Goal: Transaction & Acquisition: Download file/media

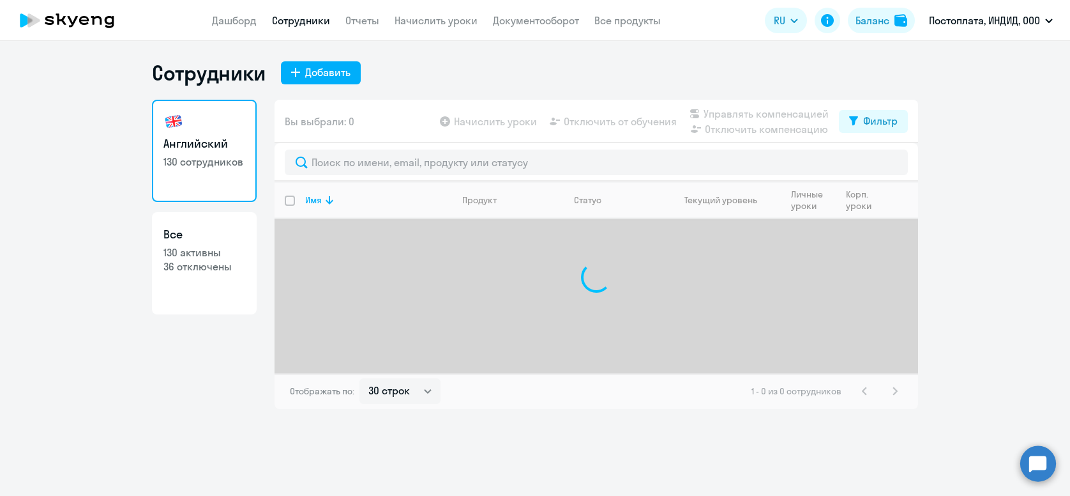
select select "30"
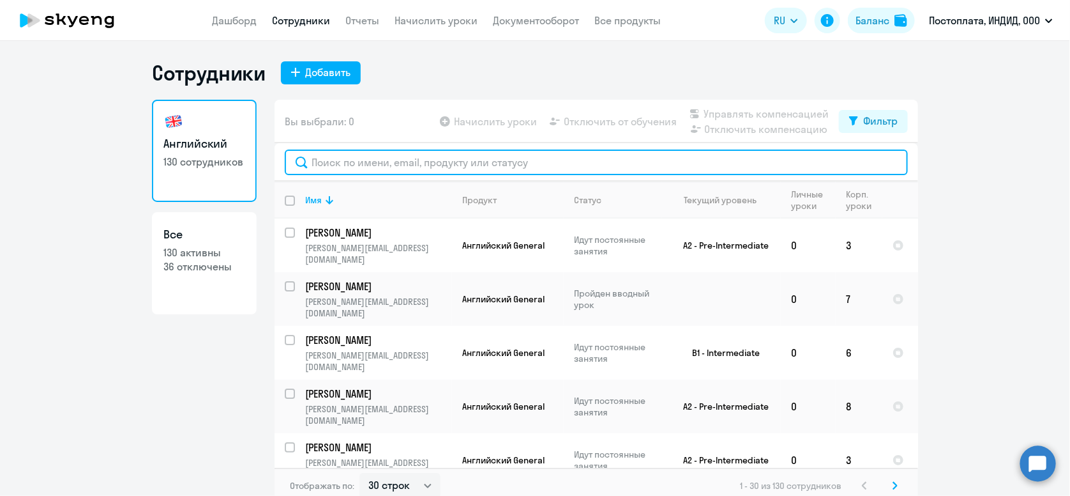
click at [449, 165] on input "text" at bounding box center [596, 162] width 623 height 26
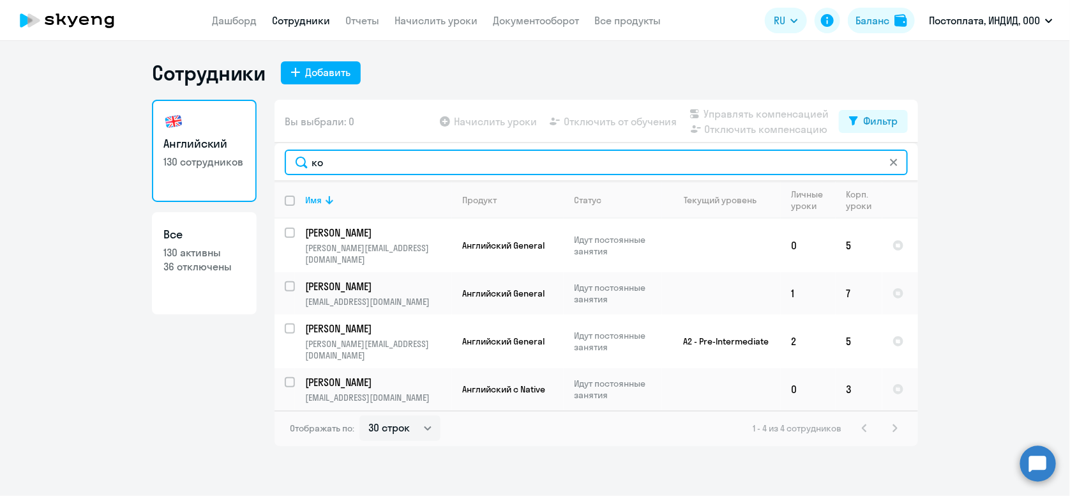
type input "к"
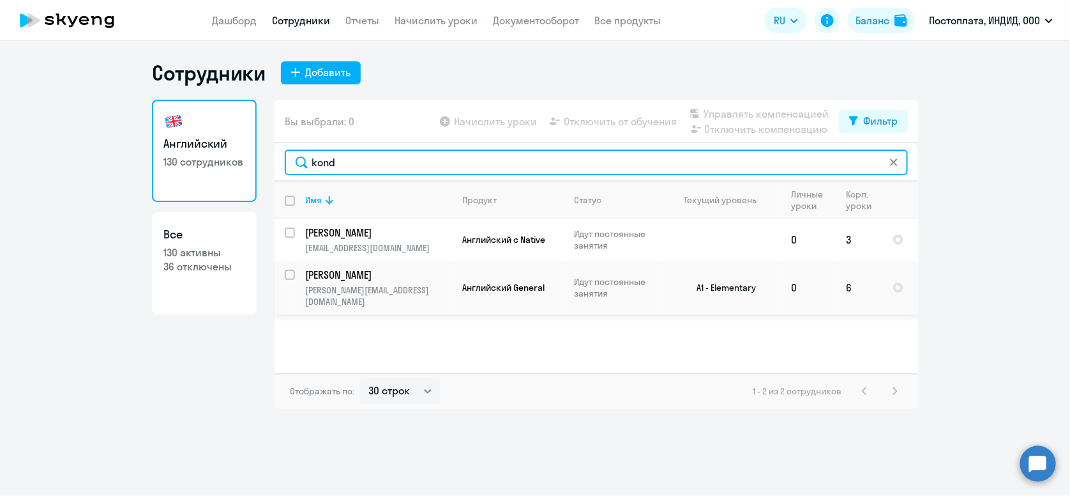
type input "kond"
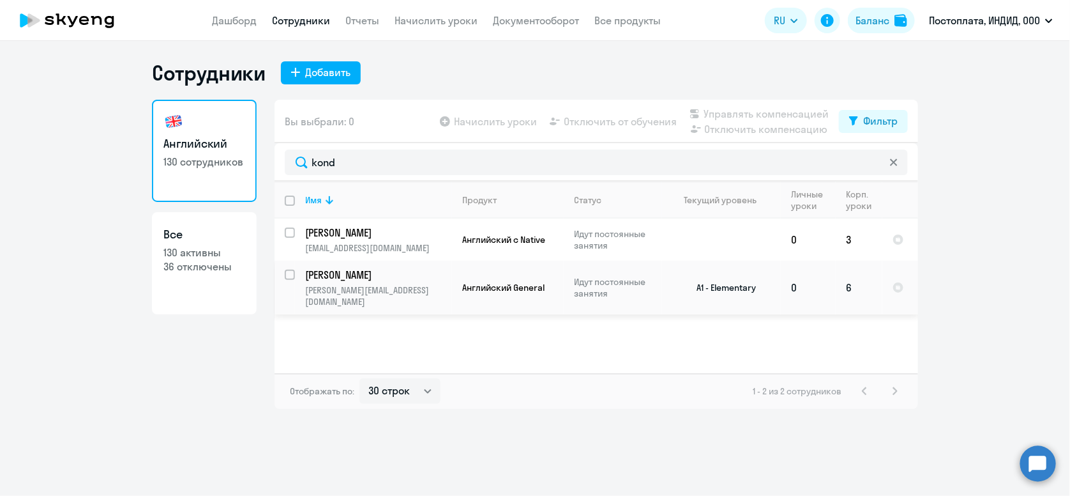
click at [287, 273] on input "select row 38306161" at bounding box center [298, 283] width 26 height 26
checkbox input "true"
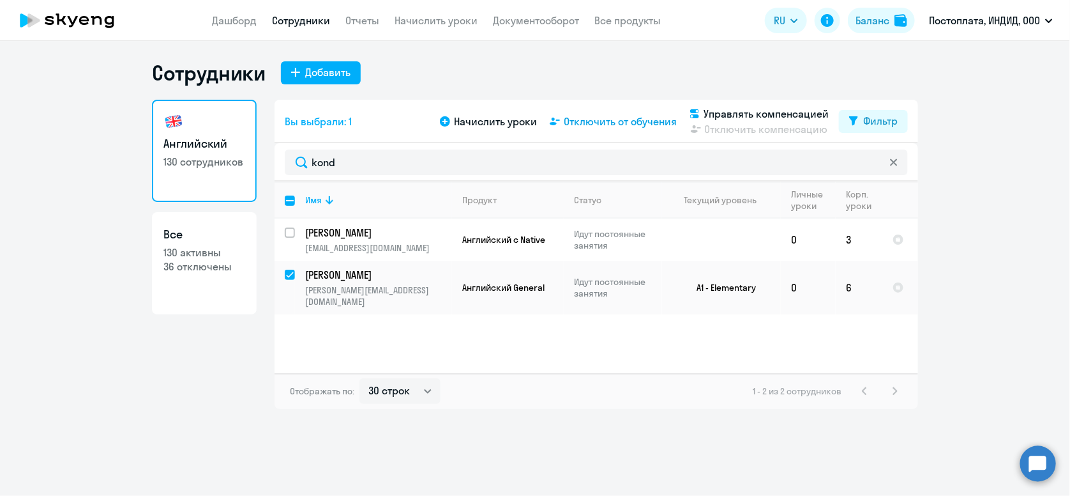
click at [580, 119] on span "Отключить от обучения" at bounding box center [620, 121] width 113 height 15
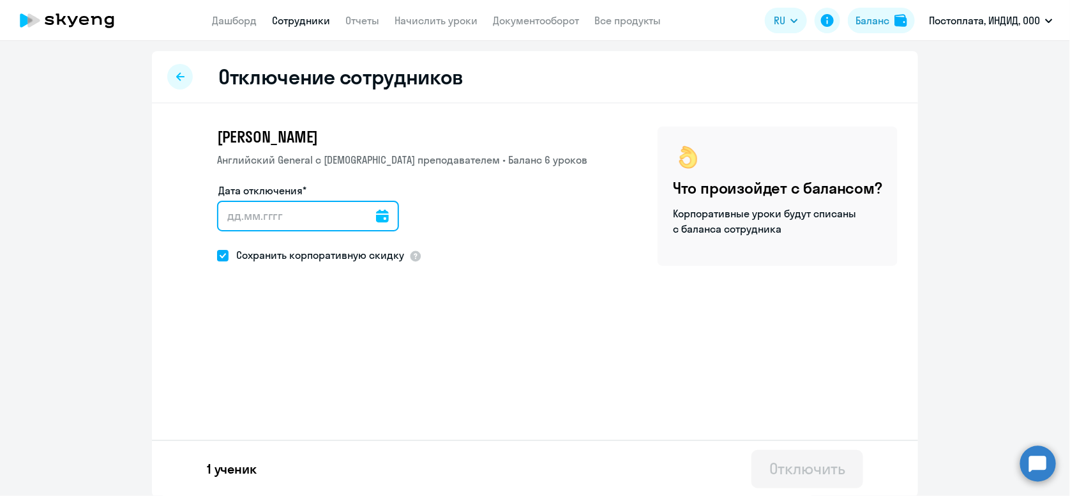
click at [311, 225] on input "Дата отключения*" at bounding box center [308, 216] width 182 height 31
click at [376, 212] on icon at bounding box center [382, 215] width 13 height 13
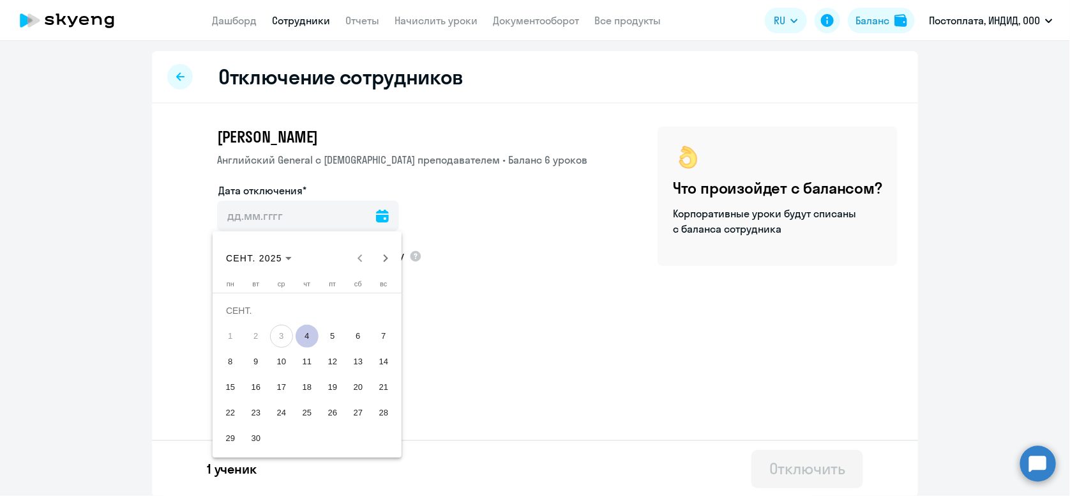
click at [300, 340] on span "4" at bounding box center [307, 335] width 23 height 23
type input "[DATE]"
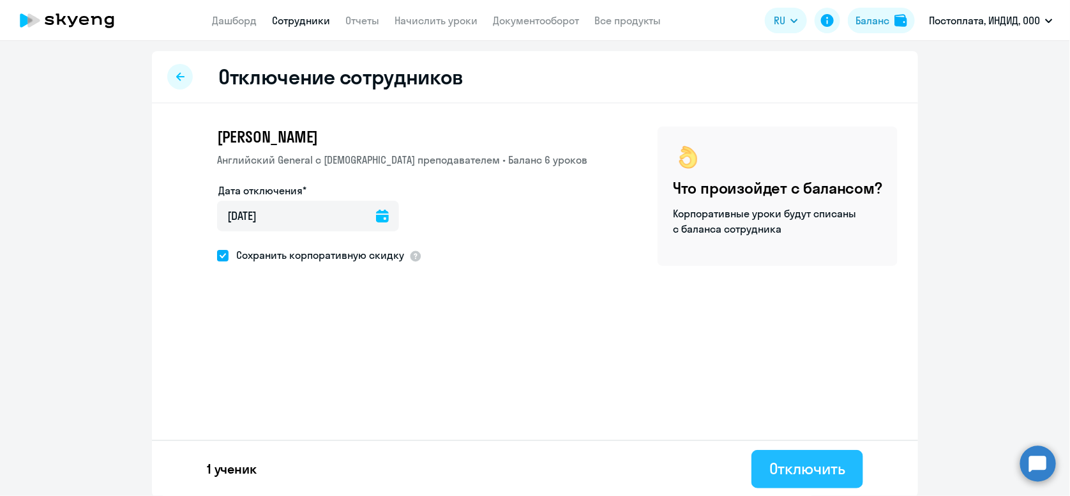
click at [782, 470] on div "Отключить" at bounding box center [808, 468] width 76 height 20
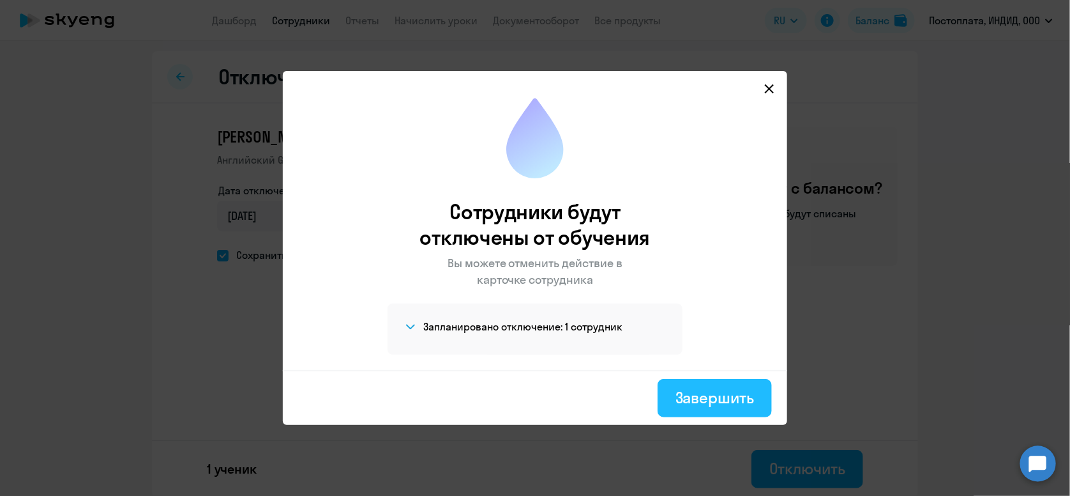
click at [699, 403] on div "Завершить" at bounding box center [715, 397] width 79 height 20
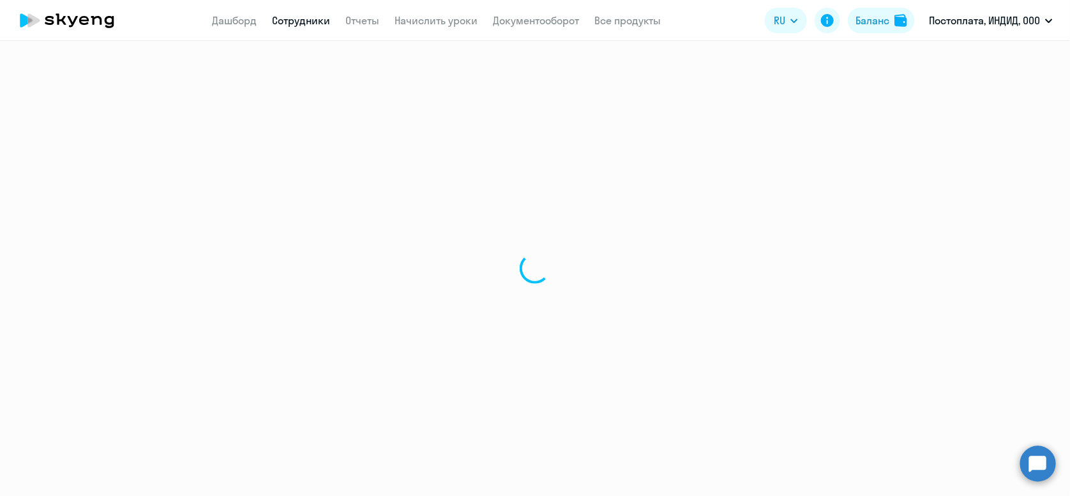
select select "30"
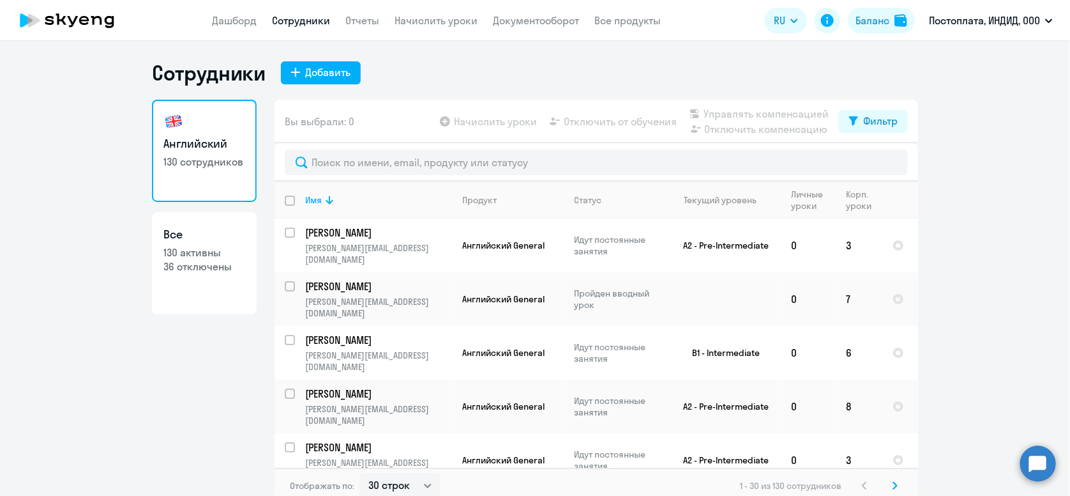
drag, startPoint x: 538, startPoint y: 140, endPoint x: 528, endPoint y: 163, distance: 25.2
click at [538, 140] on div "Вы выбрали: 0 Начислить уроки Отключить от обучения Управлять компенсацией Откл…" at bounding box center [597, 121] width 644 height 43
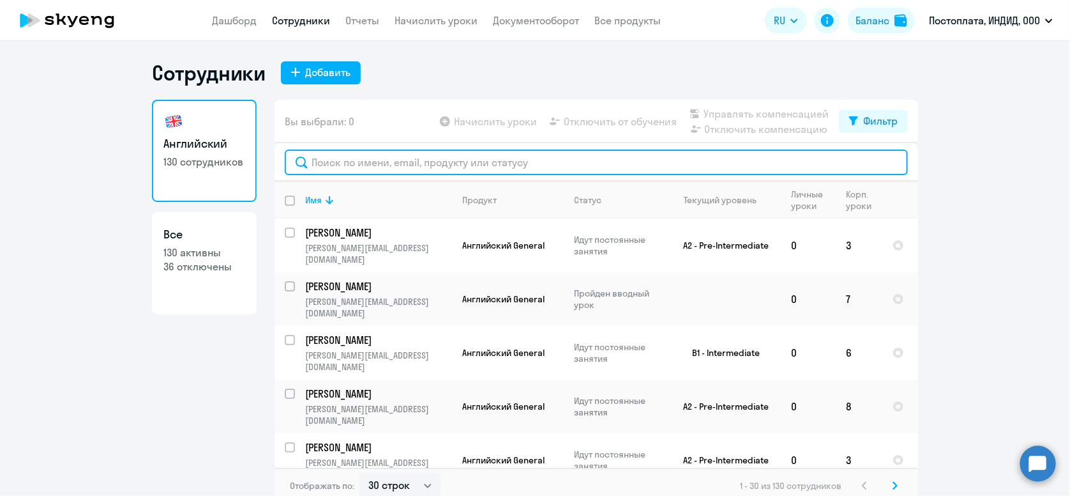
click at [528, 163] on input "text" at bounding box center [596, 162] width 623 height 26
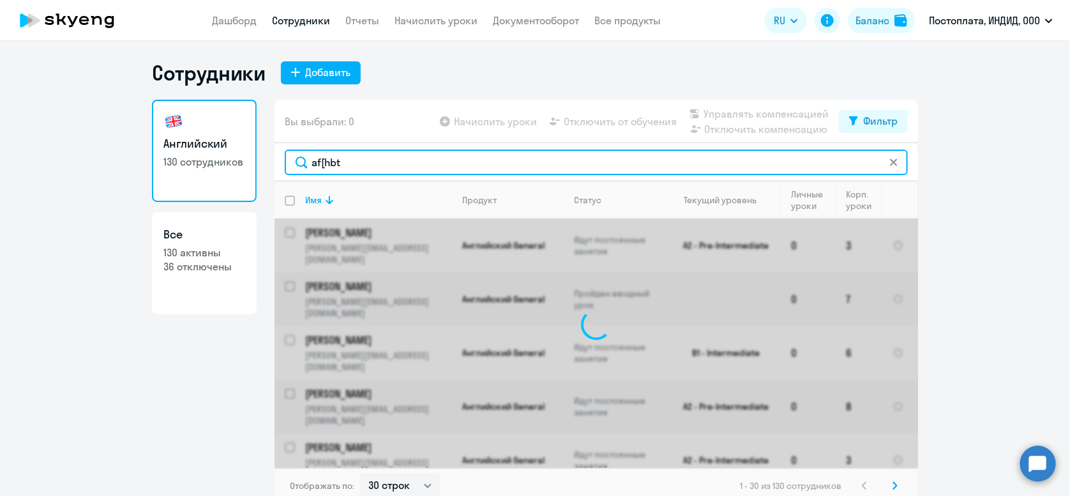
type input "af[hbtd"
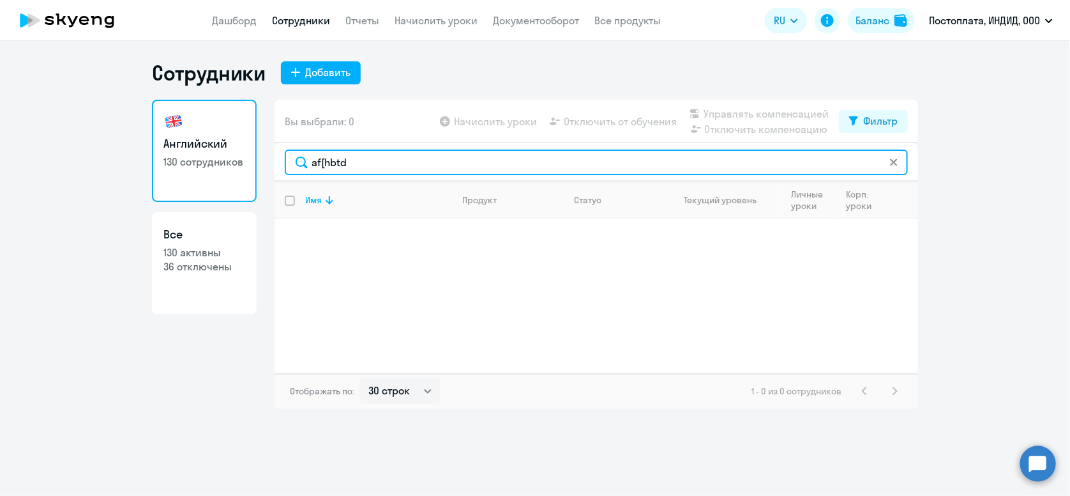
drag, startPoint x: 338, startPoint y: 162, endPoint x: 309, endPoint y: 167, distance: 29.1
click at [309, 165] on input "af[hbtd" at bounding box center [596, 162] width 623 height 26
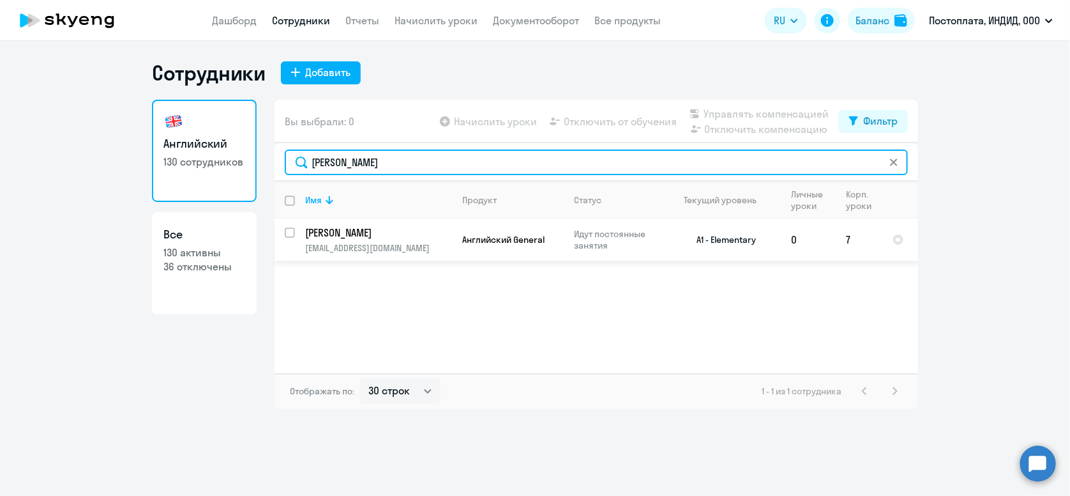
type input "[PERSON_NAME]"
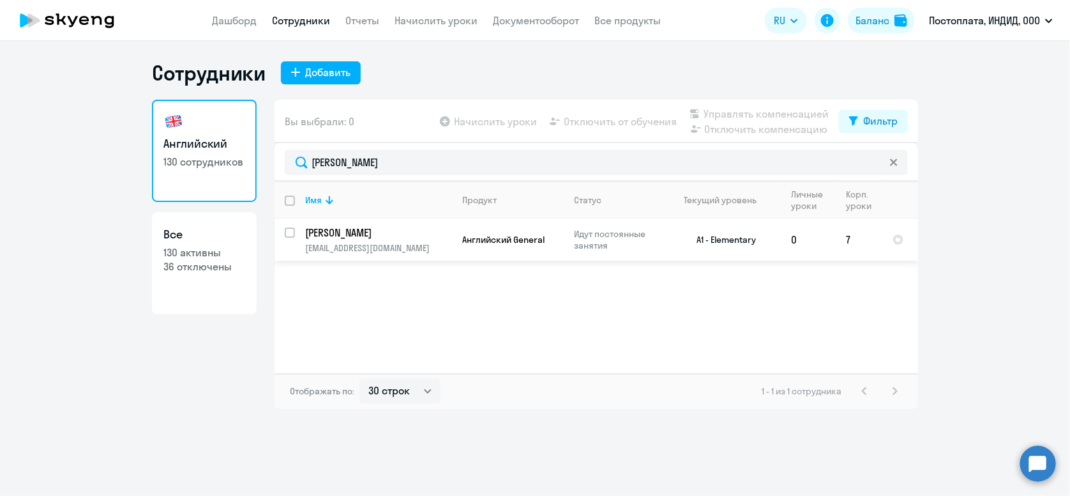
click at [292, 233] on input "select row 40673572" at bounding box center [298, 240] width 26 height 26
checkbox input "true"
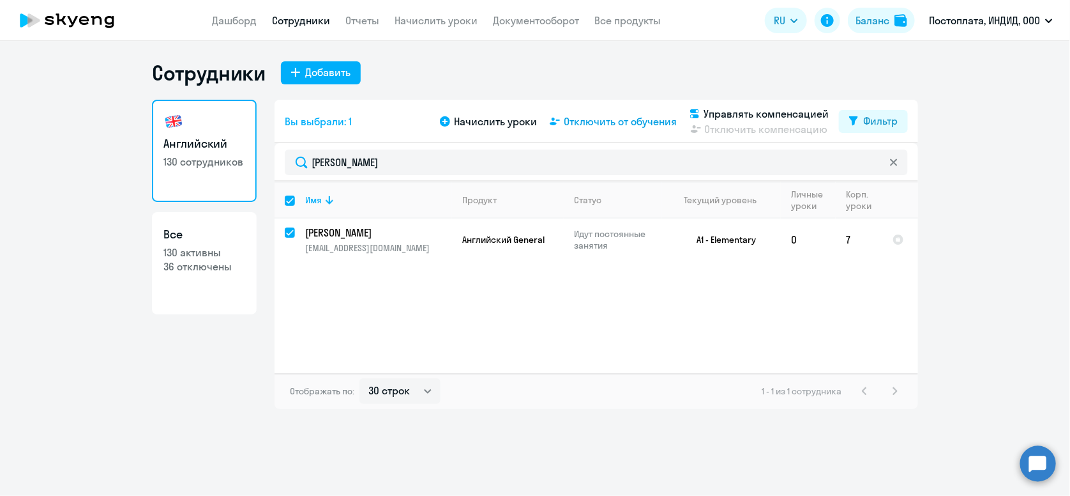
click at [603, 125] on span "Отключить от обучения" at bounding box center [620, 121] width 113 height 15
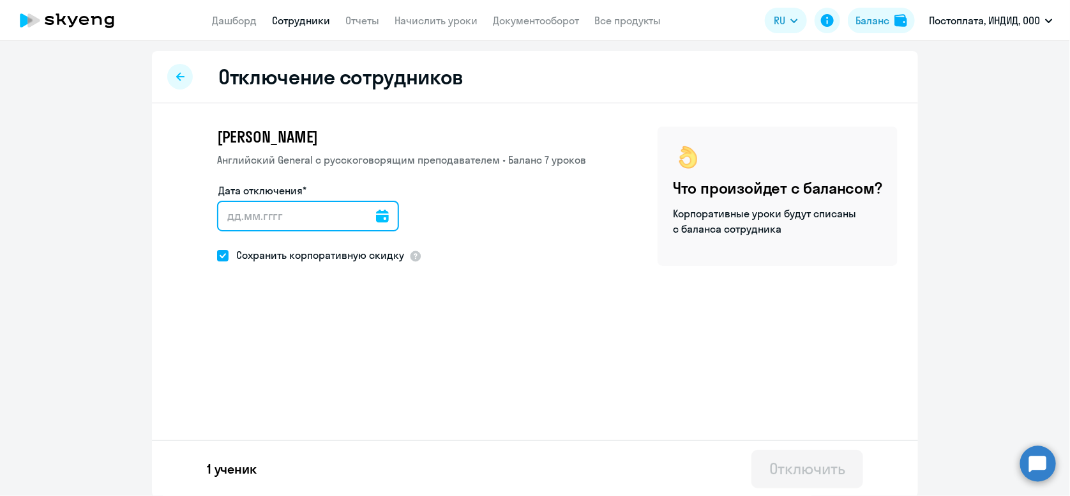
click at [238, 222] on input "Дата отключения*" at bounding box center [308, 216] width 182 height 31
click at [376, 211] on icon at bounding box center [382, 215] width 13 height 13
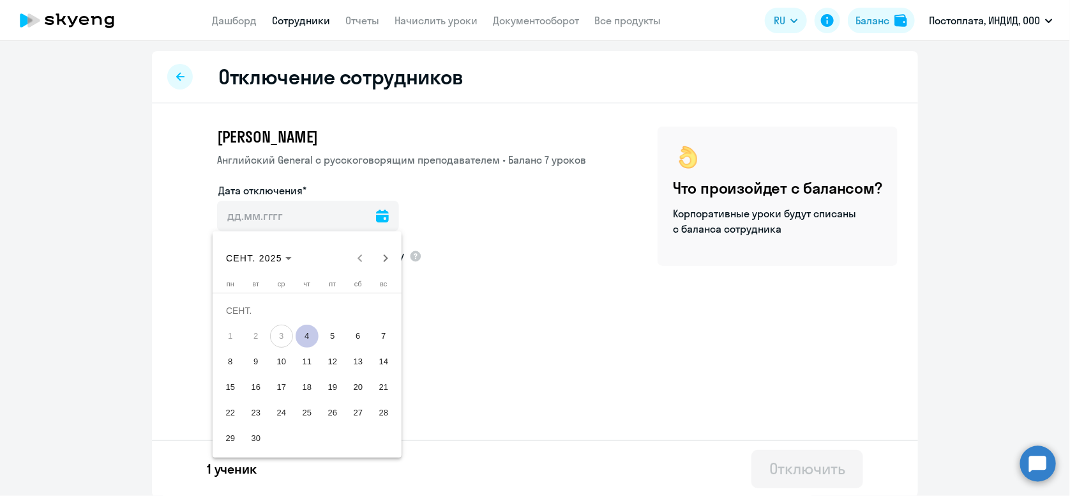
click at [306, 341] on span "4" at bounding box center [307, 335] width 23 height 23
type input "[DATE]"
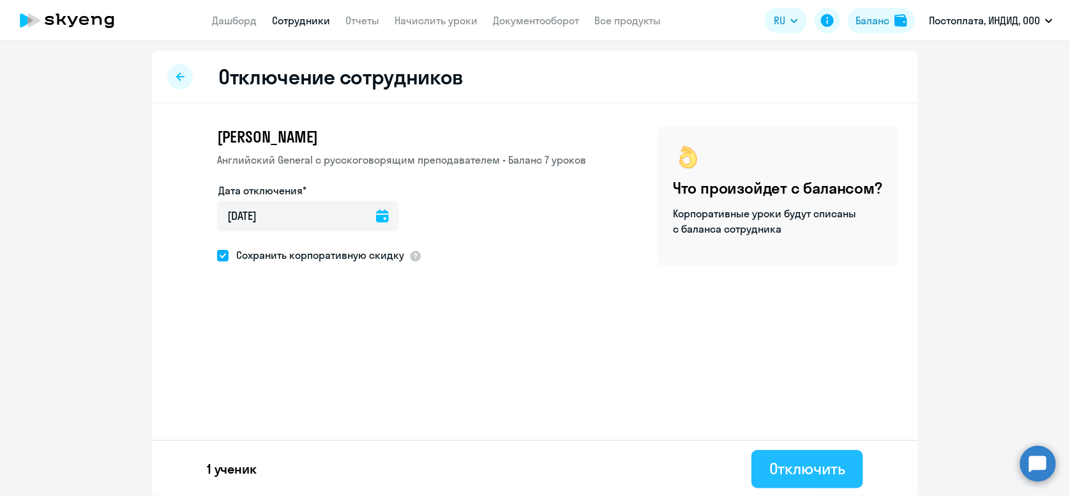
click at [798, 477] on div "Отключить" at bounding box center [808, 468] width 76 height 20
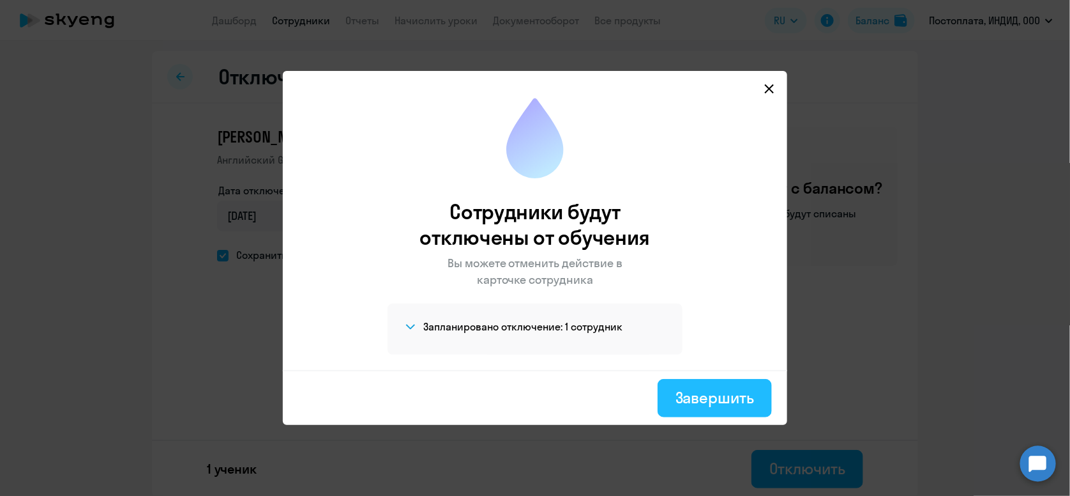
click at [697, 390] on div "Завершить" at bounding box center [715, 397] width 79 height 20
select select "30"
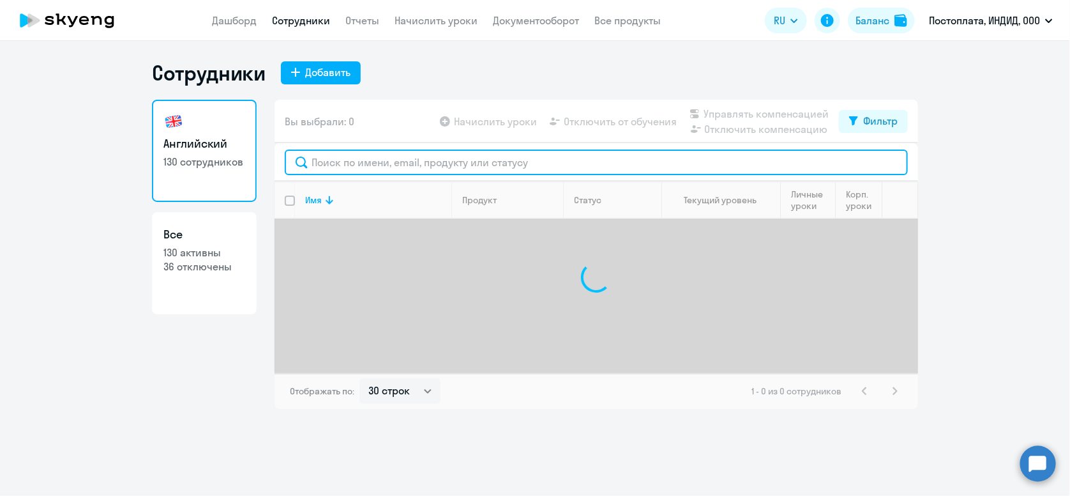
click at [345, 167] on input "text" at bounding box center [596, 162] width 623 height 26
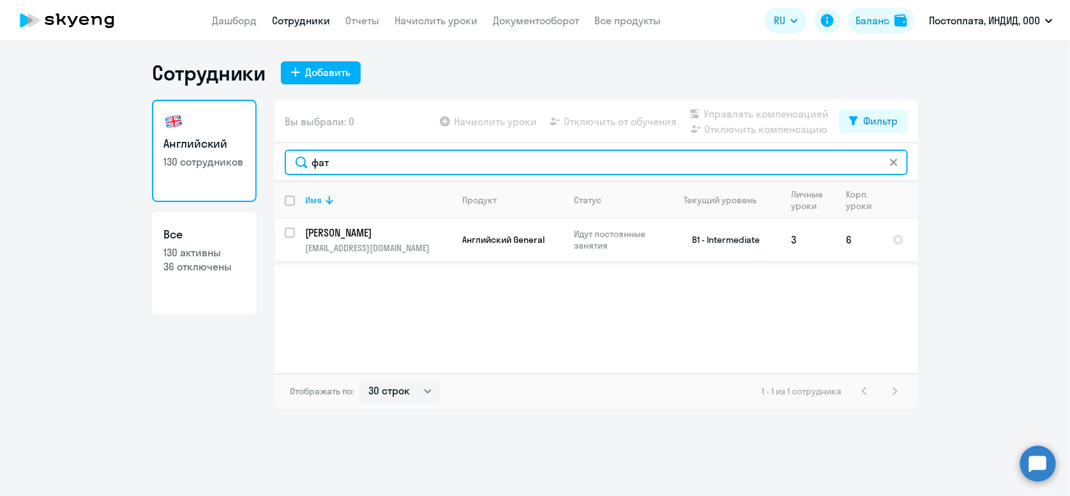
type input "фат"
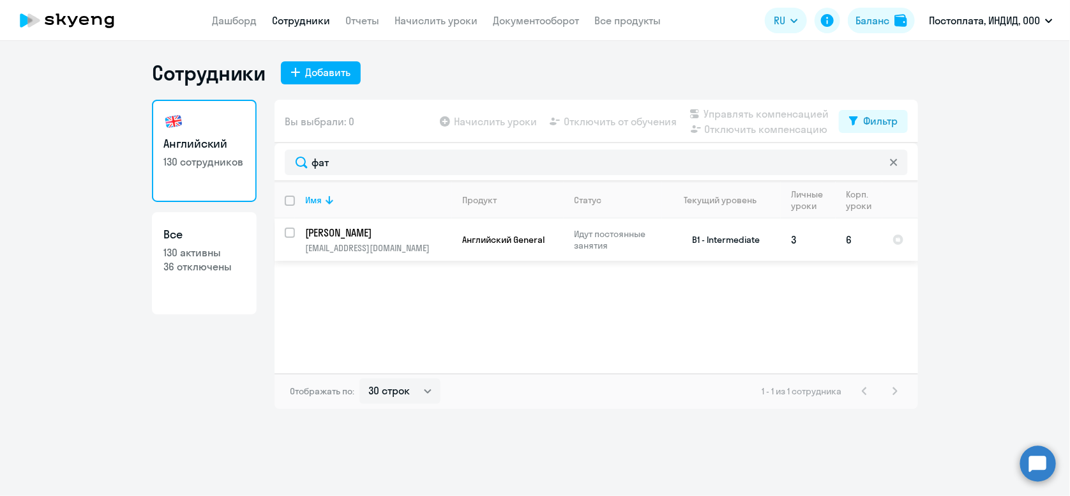
click at [292, 229] on input "select row 23934796" at bounding box center [298, 240] width 26 height 26
checkbox input "true"
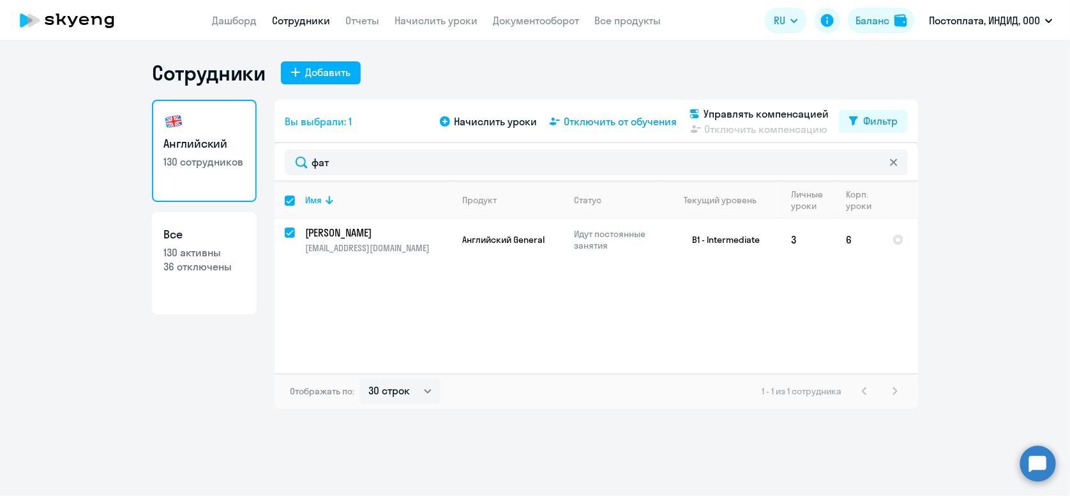
click at [626, 124] on span "Отключить от обучения" at bounding box center [620, 121] width 113 height 15
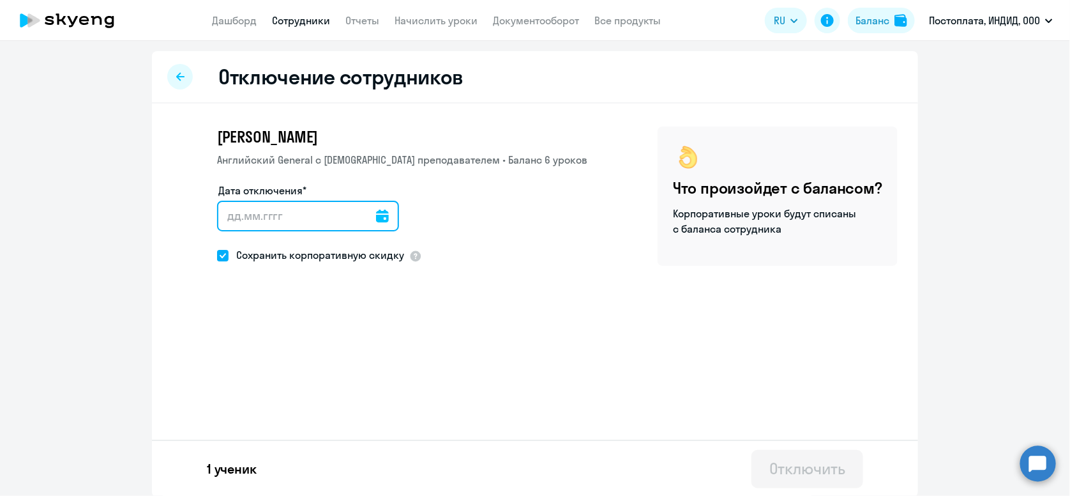
click at [275, 217] on input "Дата отключения*" at bounding box center [308, 216] width 182 height 31
click at [363, 206] on input "Дата отключения*" at bounding box center [308, 216] width 182 height 31
click at [376, 217] on icon at bounding box center [382, 215] width 13 height 13
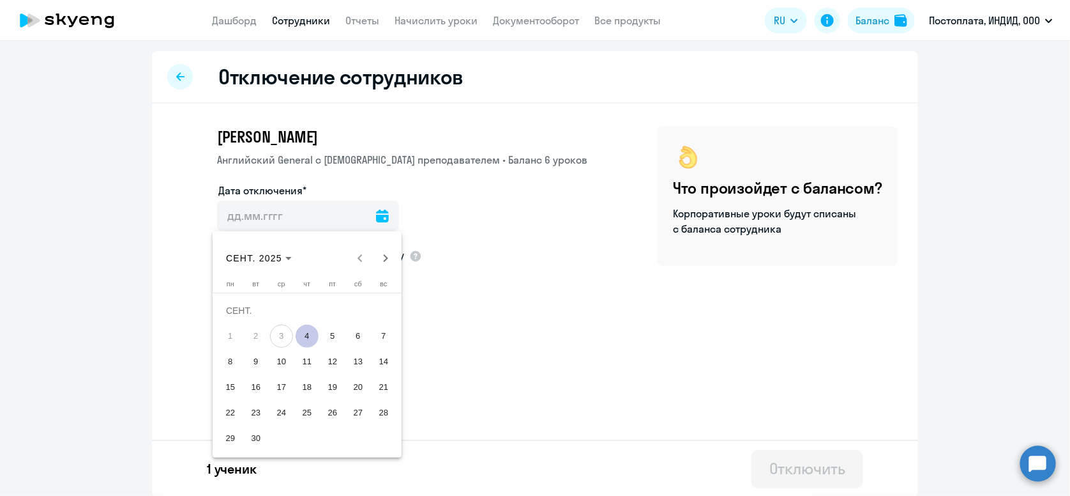
click at [315, 333] on span "4" at bounding box center [307, 335] width 23 height 23
type input "[DATE]"
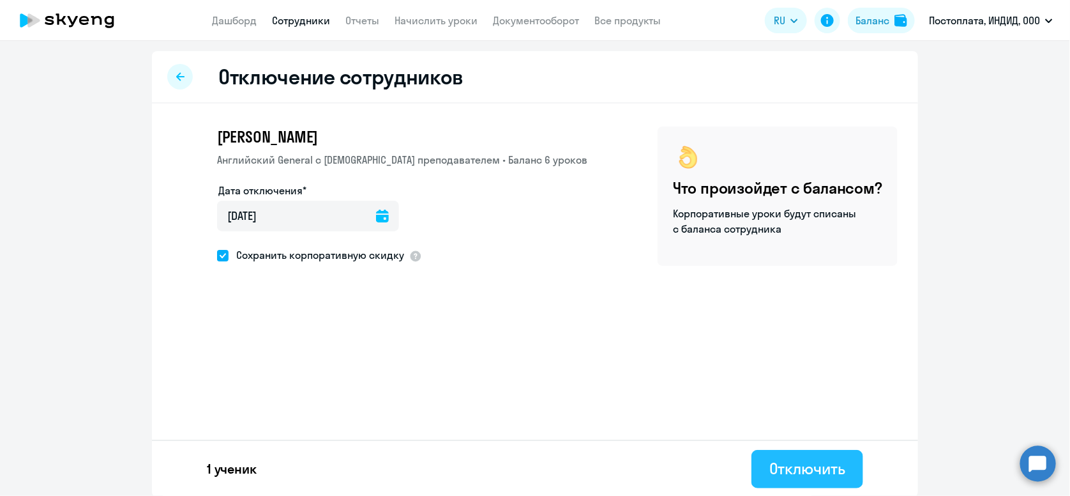
click at [780, 460] on div "Отключить" at bounding box center [808, 468] width 76 height 20
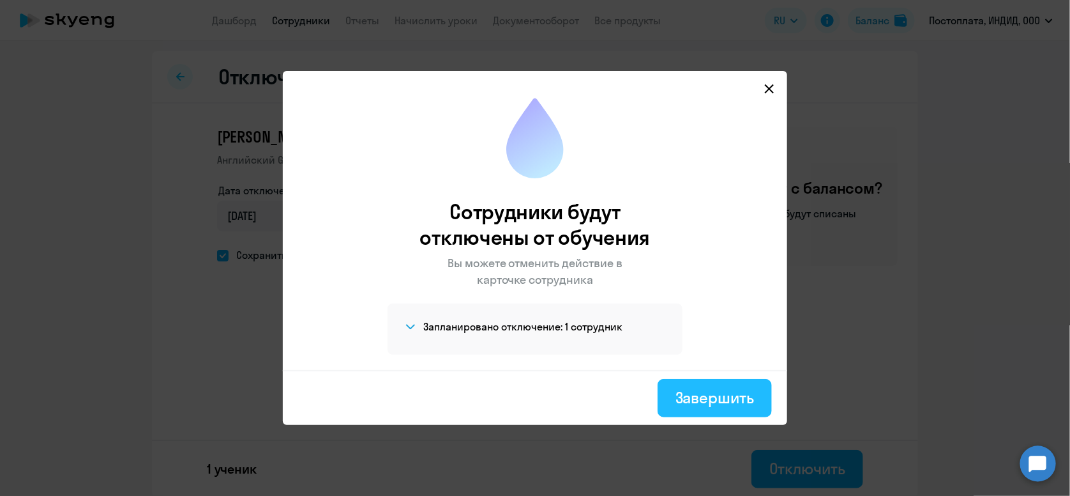
click at [704, 400] on div "Завершить" at bounding box center [715, 397] width 79 height 20
select select "30"
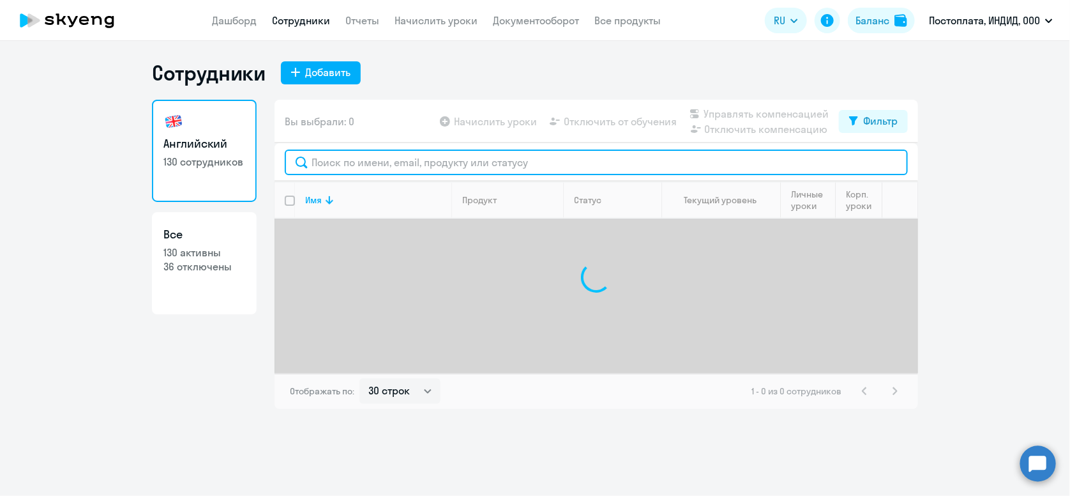
click at [368, 165] on input "text" at bounding box center [596, 162] width 623 height 26
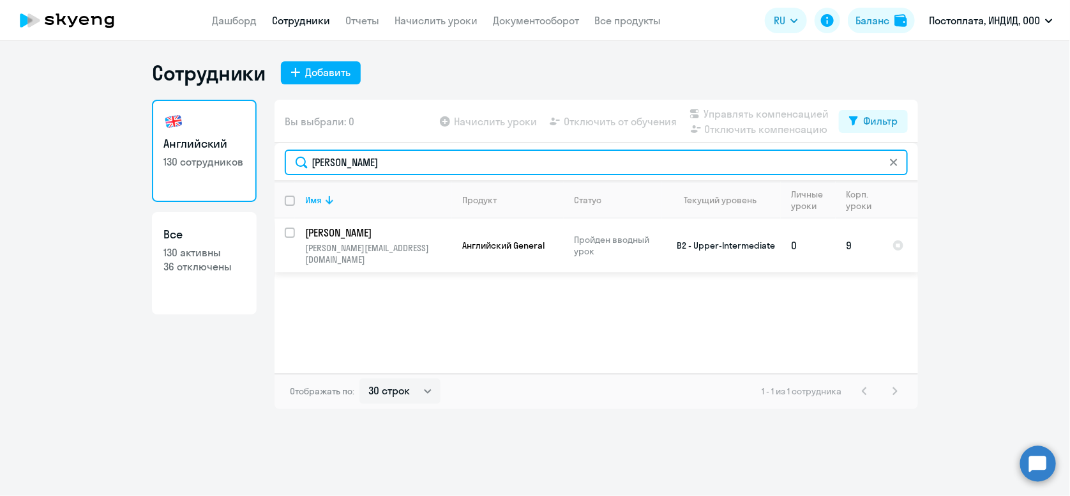
type input "[PERSON_NAME]"
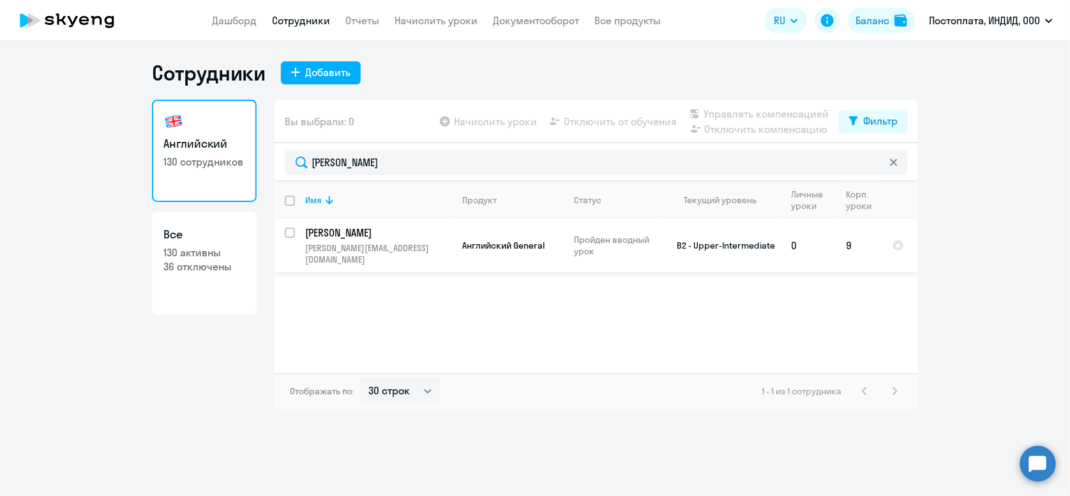
click at [289, 233] on input "select row 14575637" at bounding box center [298, 240] width 26 height 26
checkbox input "true"
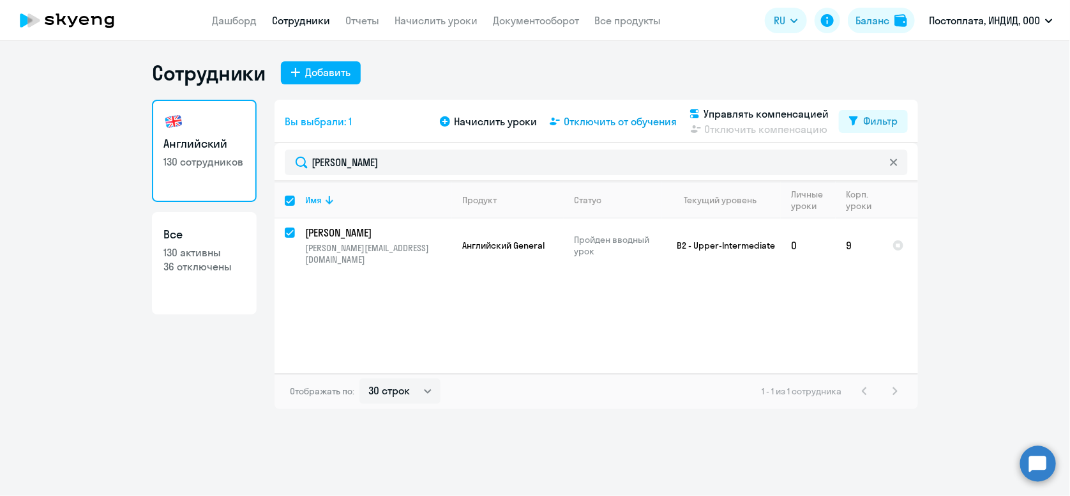
click at [611, 121] on span "Отключить от обучения" at bounding box center [620, 121] width 113 height 15
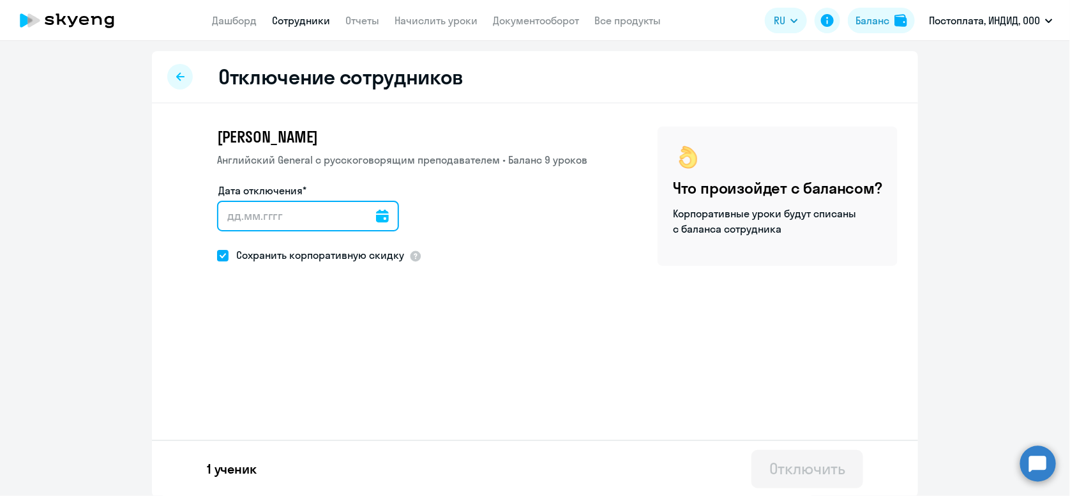
click at [264, 217] on input "Дата отключения*" at bounding box center [308, 216] width 182 height 31
click at [376, 211] on icon at bounding box center [382, 215] width 13 height 13
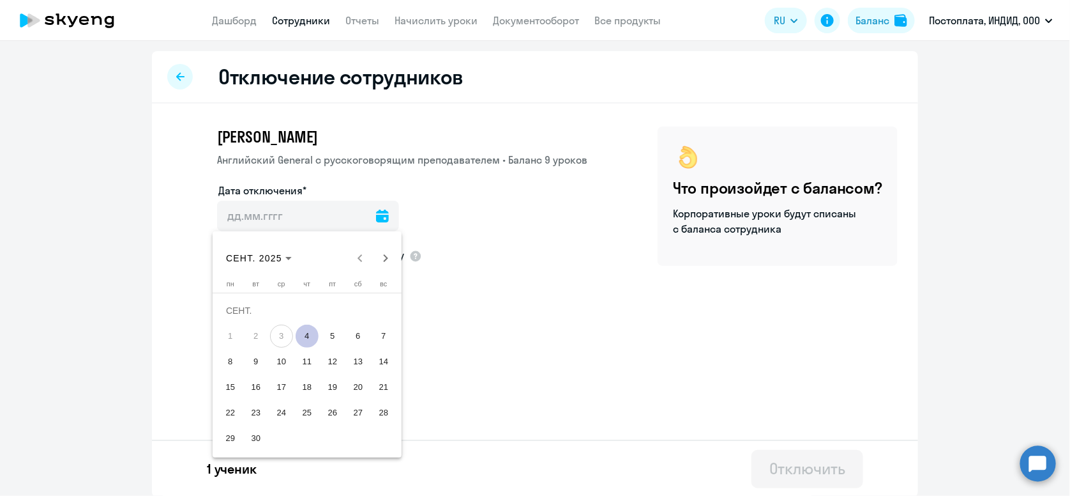
click at [308, 337] on span "4" at bounding box center [307, 335] width 23 height 23
type input "[DATE]"
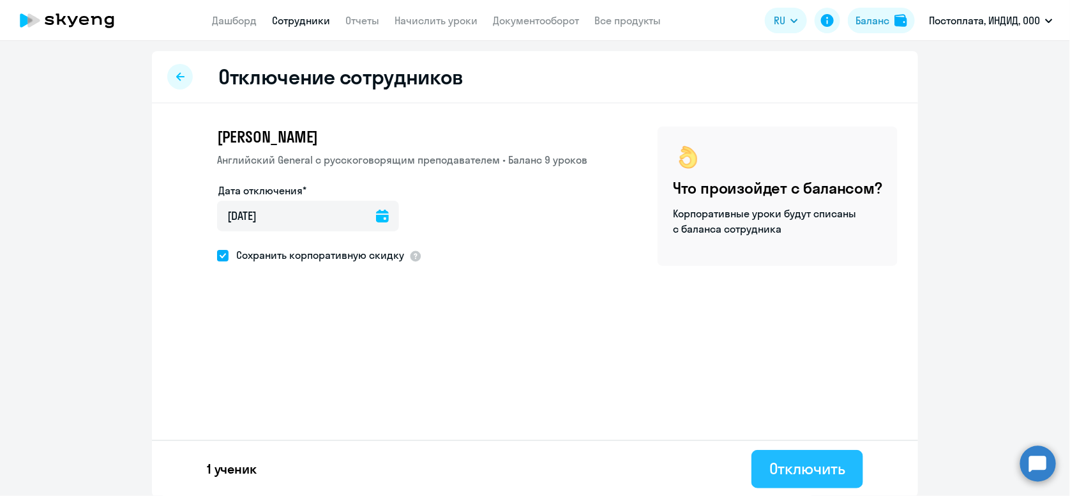
click at [810, 471] on div "Отключить" at bounding box center [808, 468] width 76 height 20
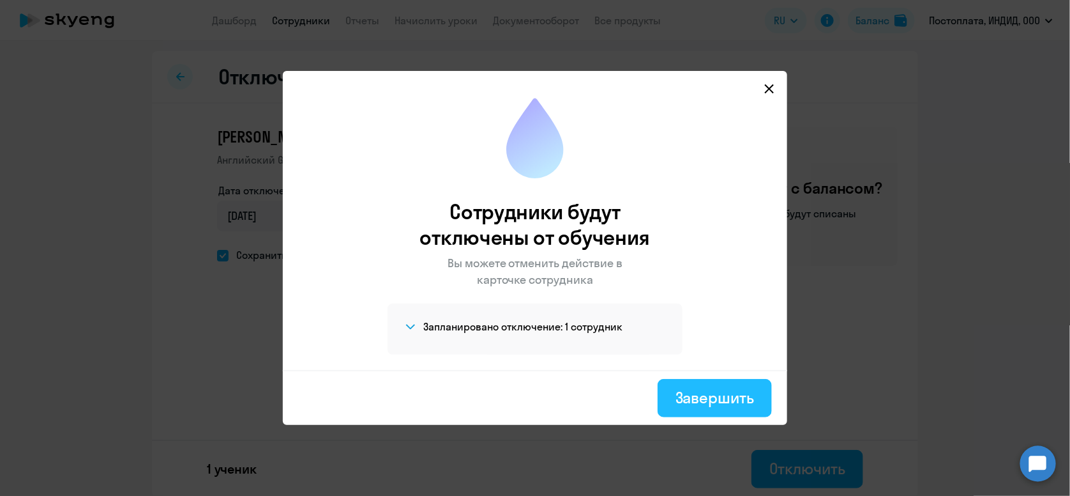
click at [727, 413] on button "Завершить" at bounding box center [715, 398] width 114 height 38
select select "30"
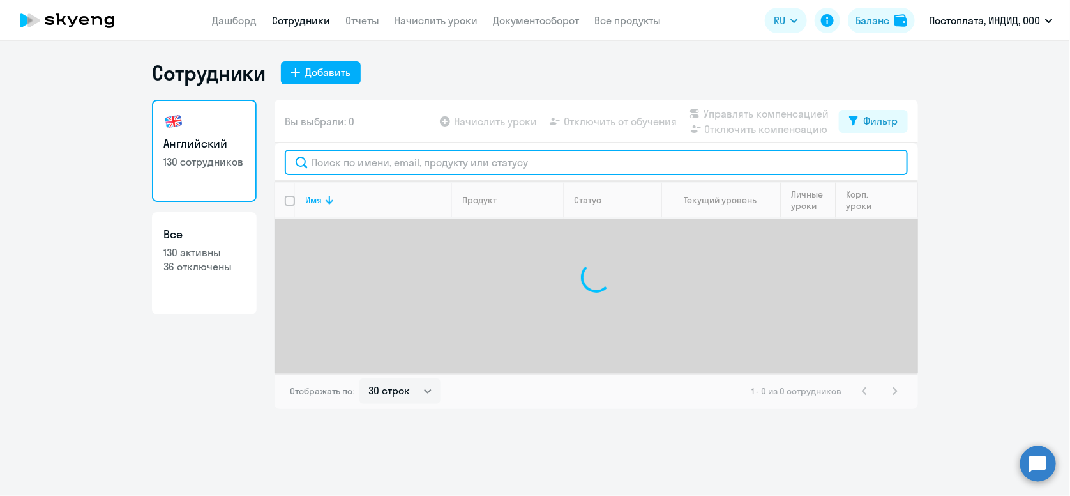
click at [396, 171] on input "text" at bounding box center [596, 162] width 623 height 26
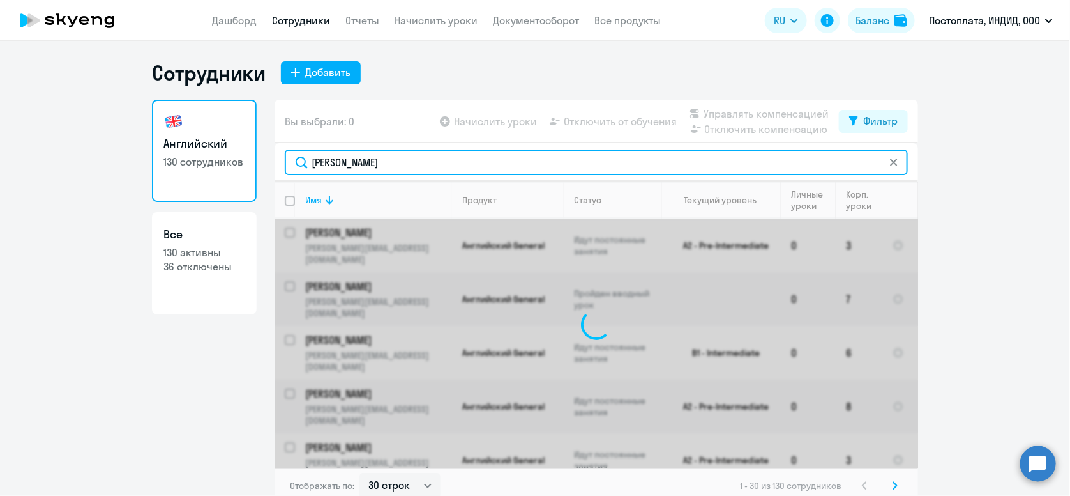
type input "[PERSON_NAME]"
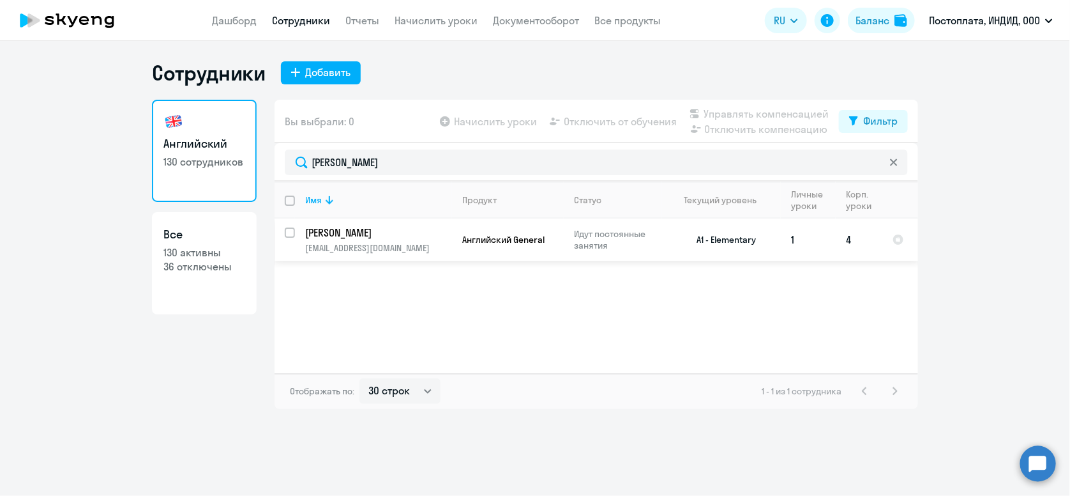
click at [303, 236] on td "[PERSON_NAME] [EMAIL_ADDRESS][DOMAIN_NAME]" at bounding box center [373, 239] width 157 height 42
click at [293, 235] on input "select row 41129545" at bounding box center [298, 240] width 26 height 26
checkbox input "true"
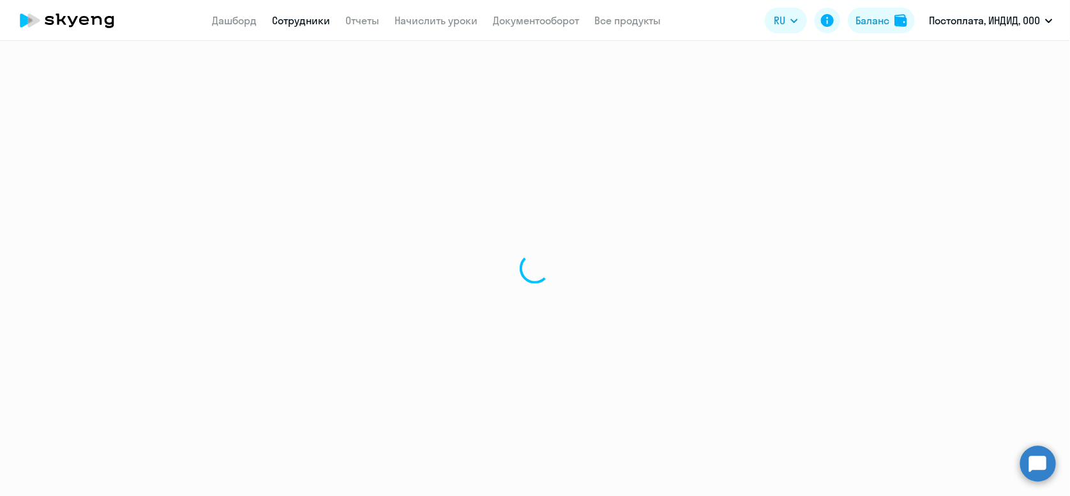
select select "english"
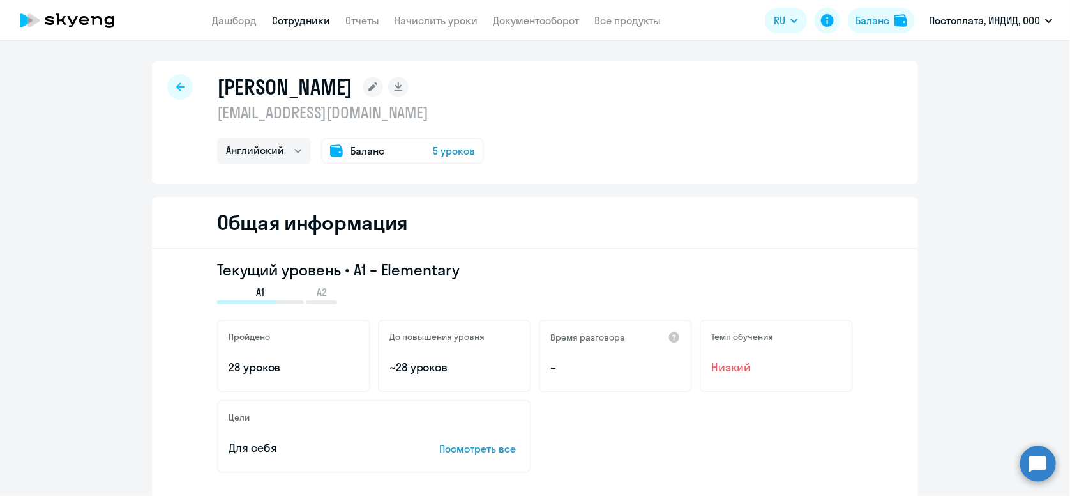
click at [178, 90] on icon at bounding box center [180, 86] width 8 height 9
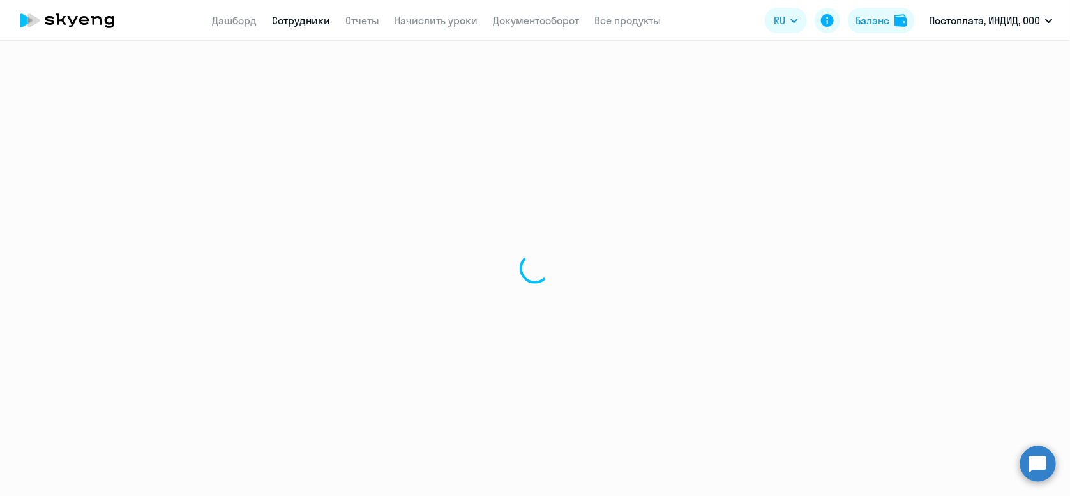
select select "30"
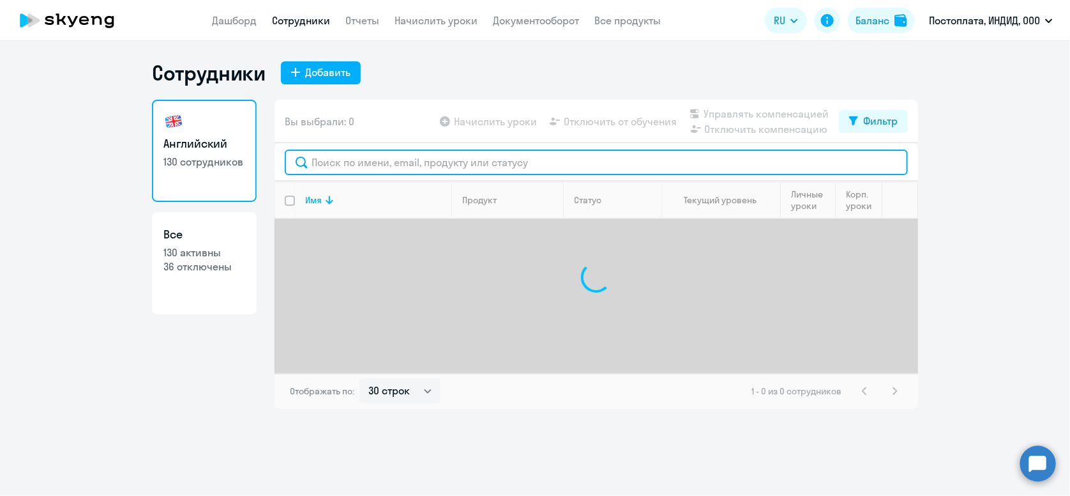
click at [333, 171] on input "text" at bounding box center [596, 162] width 623 height 26
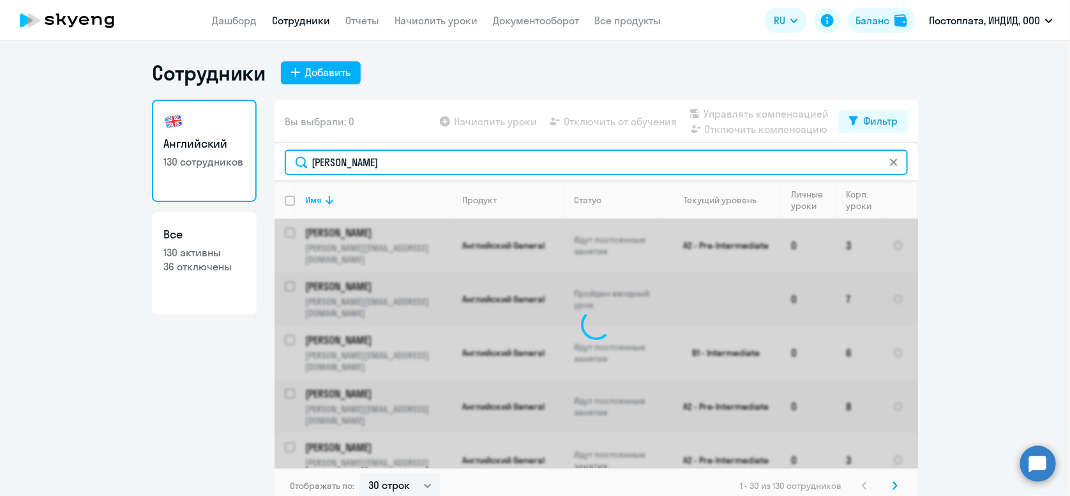
type input "[PERSON_NAME]"
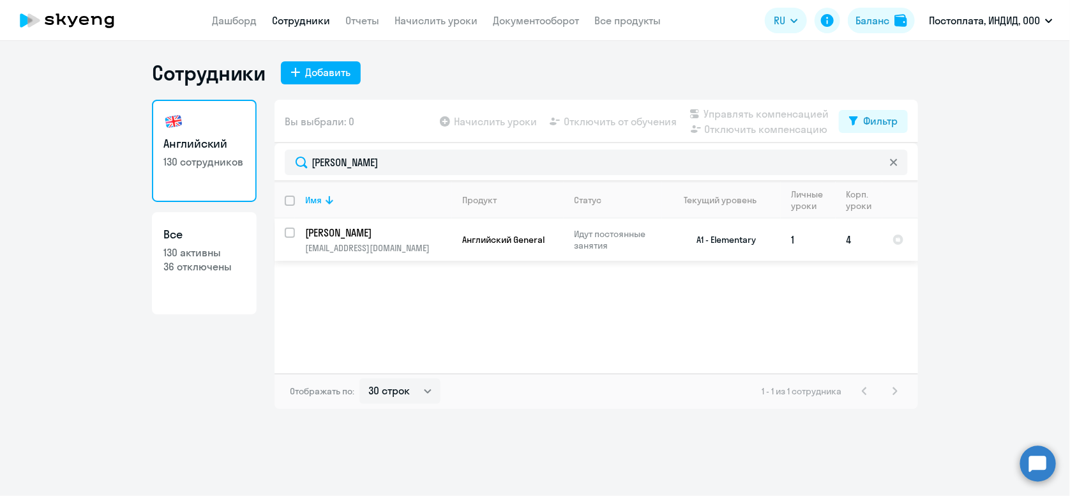
click at [293, 227] on input "select row 41129545" at bounding box center [298, 240] width 26 height 26
checkbox input "true"
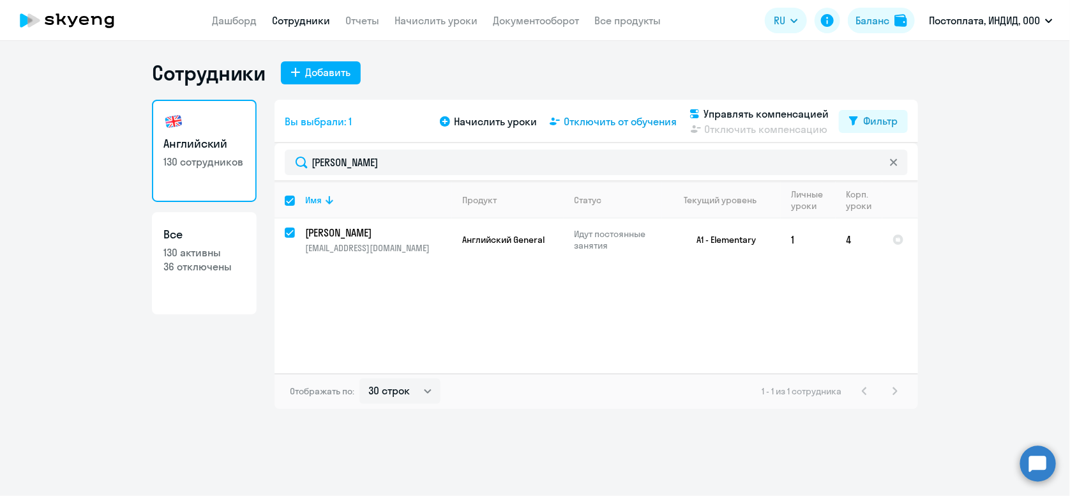
click at [652, 125] on span "Отключить от обучения" at bounding box center [620, 121] width 113 height 15
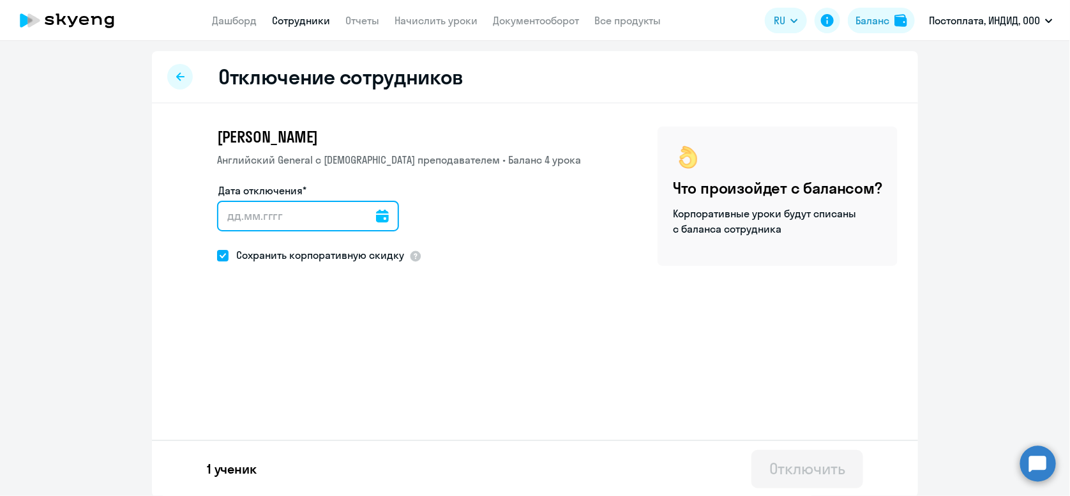
click at [294, 206] on input "Дата отключения*" at bounding box center [308, 216] width 182 height 31
click at [376, 211] on icon at bounding box center [382, 215] width 13 height 13
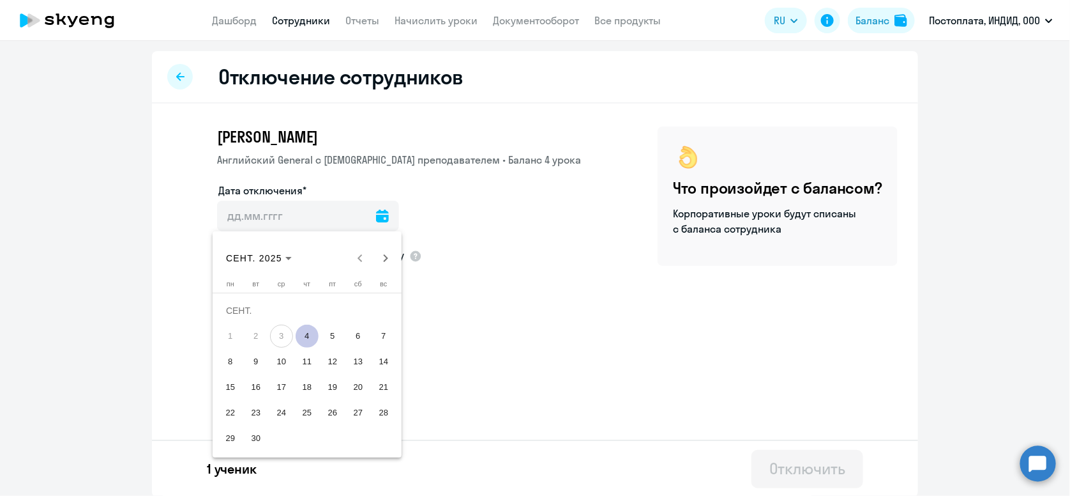
click at [312, 337] on span "4" at bounding box center [307, 335] width 23 height 23
type input "[DATE]"
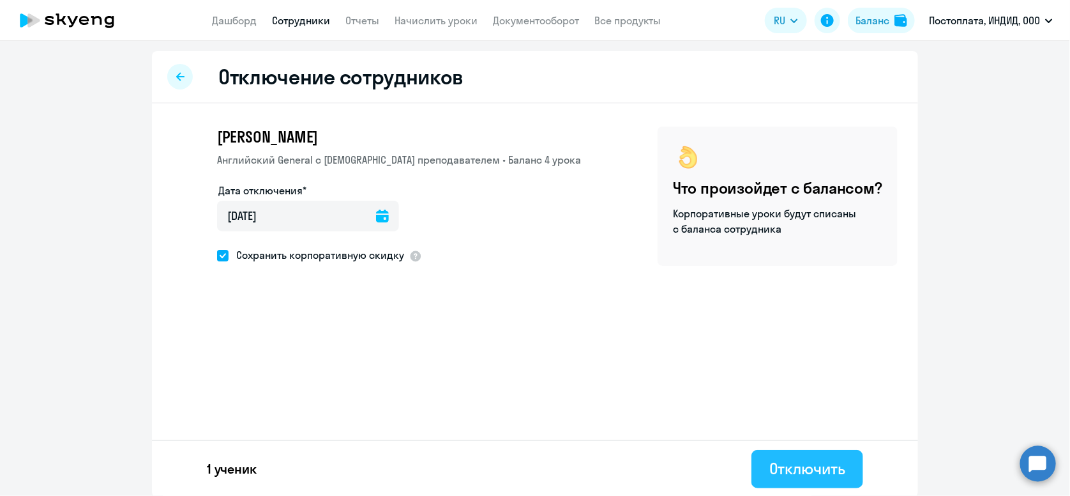
click at [761, 473] on button "Отключить" at bounding box center [808, 469] width 112 height 38
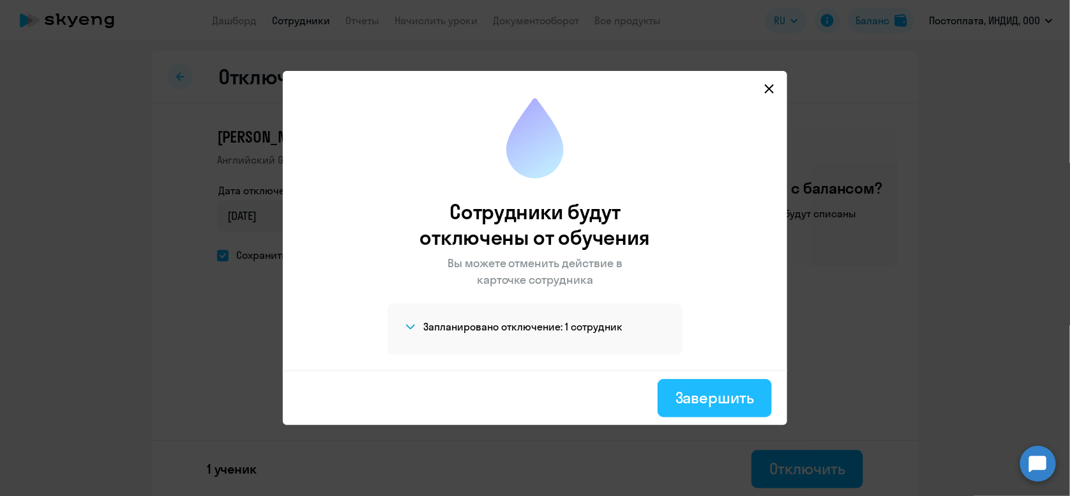
click at [694, 397] on div "Завершить" at bounding box center [715, 397] width 79 height 20
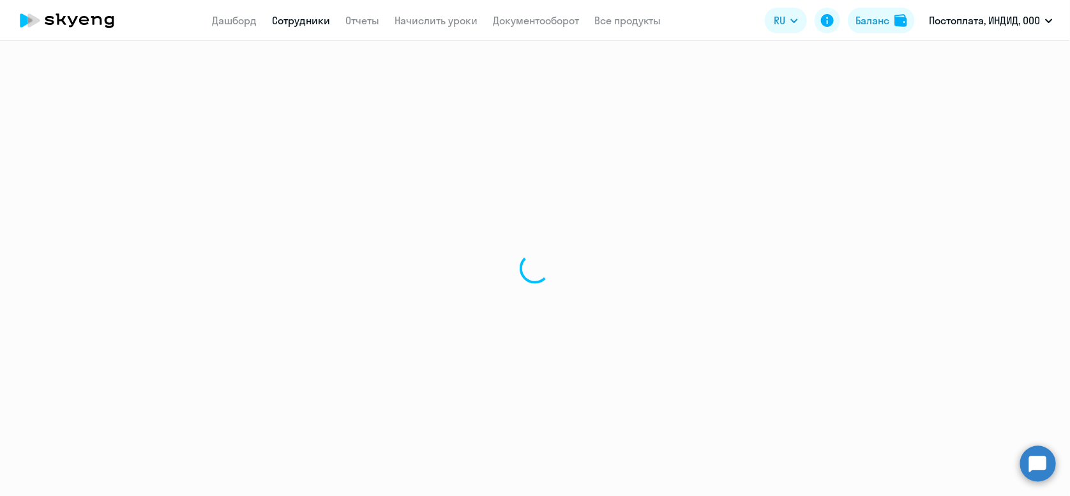
select select "30"
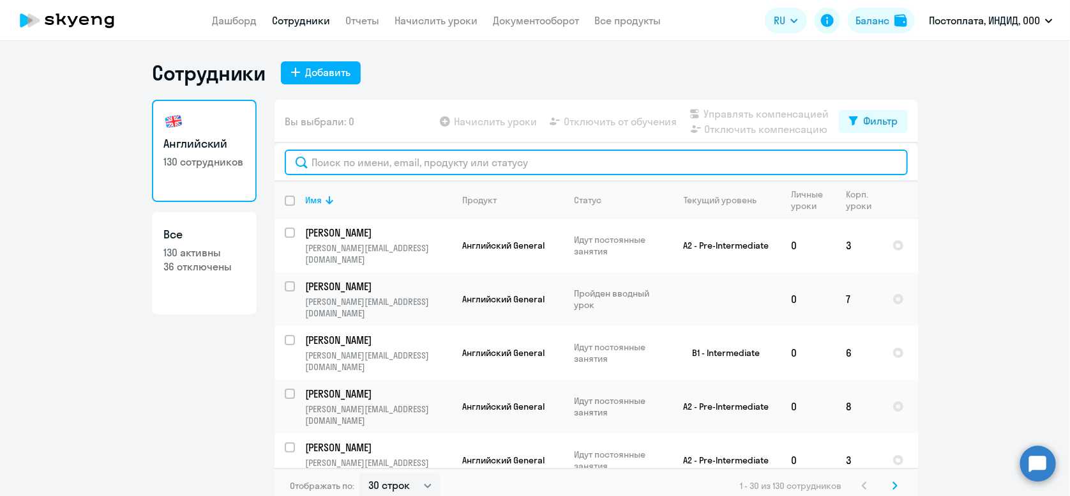
click at [391, 158] on input "text" at bounding box center [596, 162] width 623 height 26
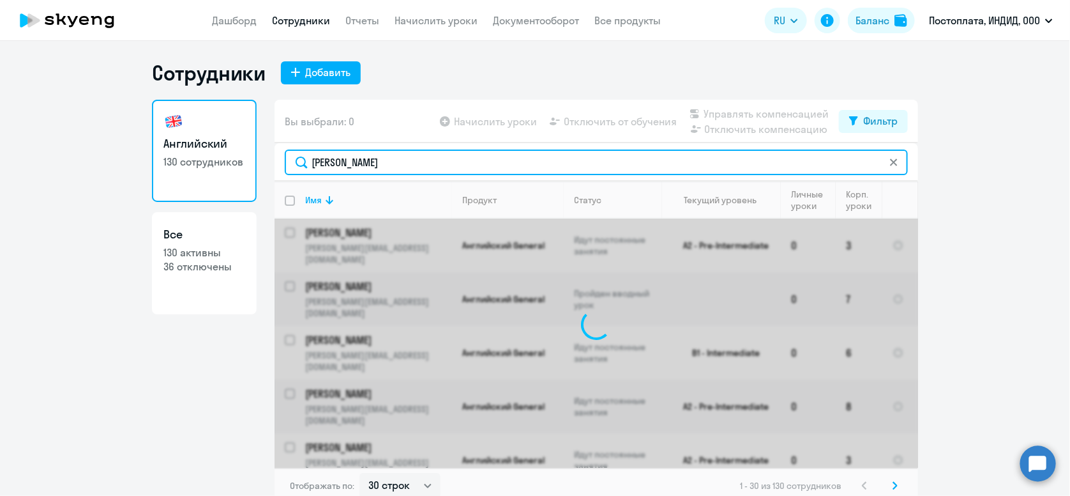
type input "[PERSON_NAME]"
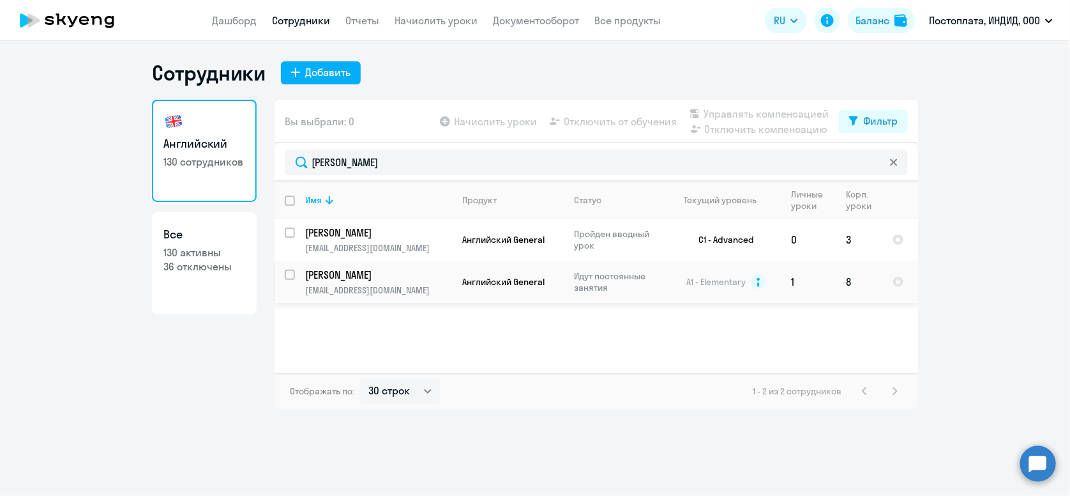
click at [438, 278] on p "[PERSON_NAME]" at bounding box center [377, 275] width 144 height 14
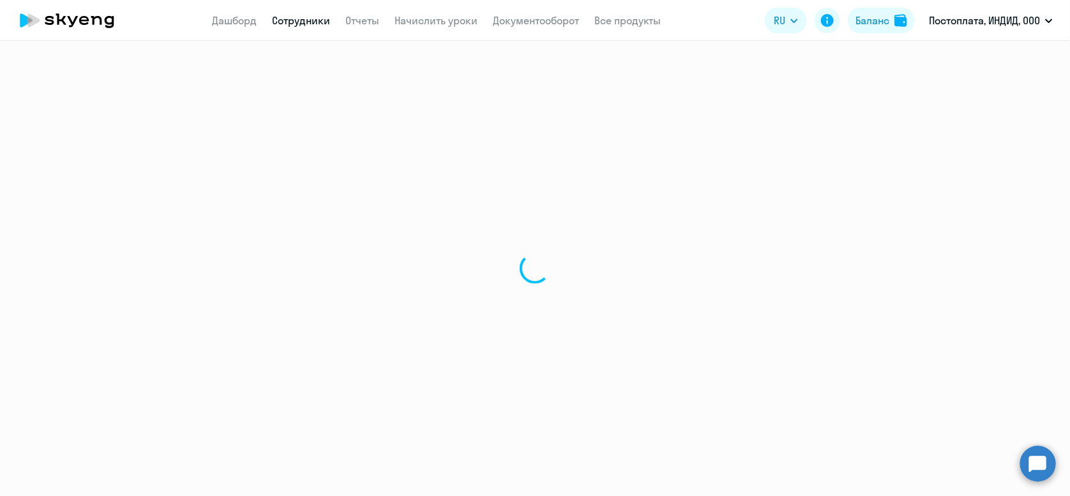
select select "english"
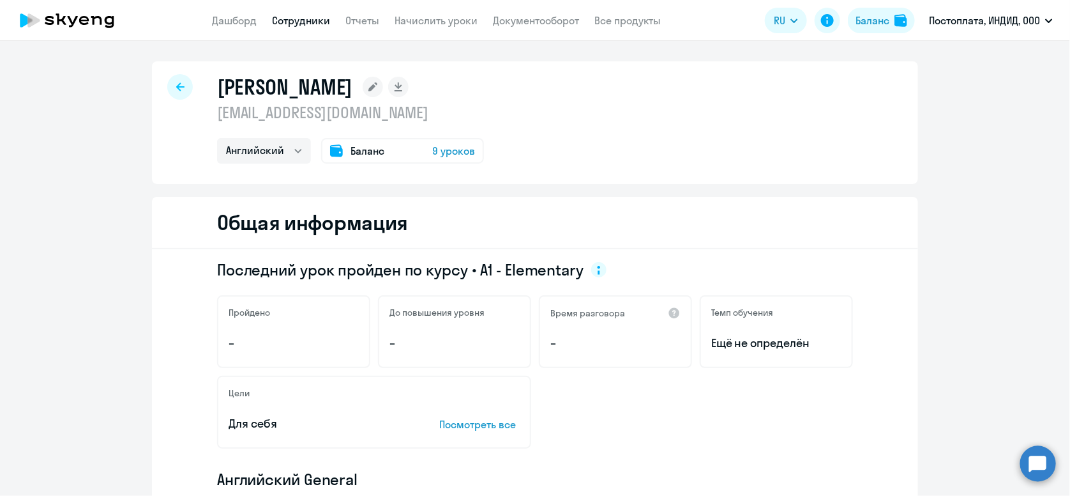
click at [174, 93] on div at bounding box center [180, 87] width 26 height 26
select select "30"
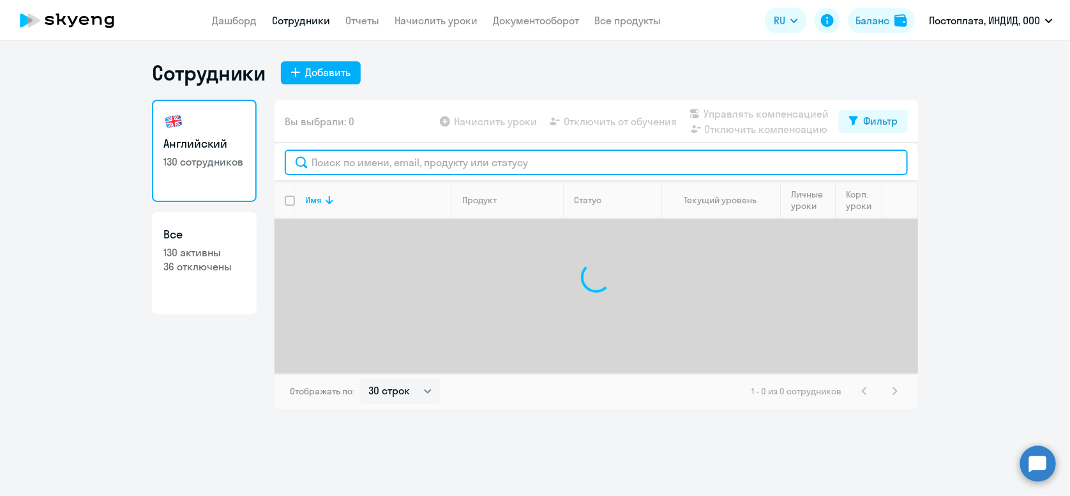
click at [376, 163] on input "text" at bounding box center [596, 162] width 623 height 26
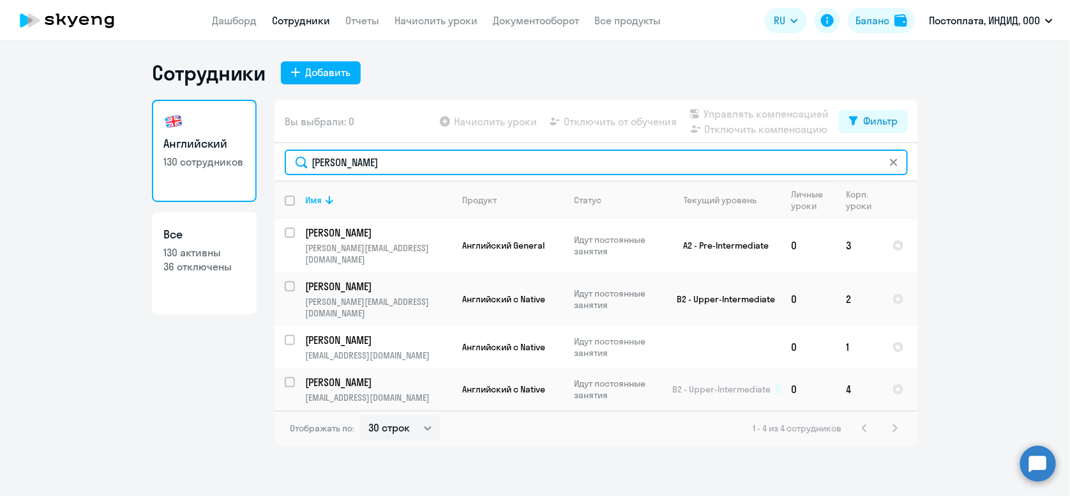
drag, startPoint x: 344, startPoint y: 163, endPoint x: 305, endPoint y: 165, distance: 39.0
click at [305, 165] on input "[PERSON_NAME]" at bounding box center [596, 162] width 623 height 26
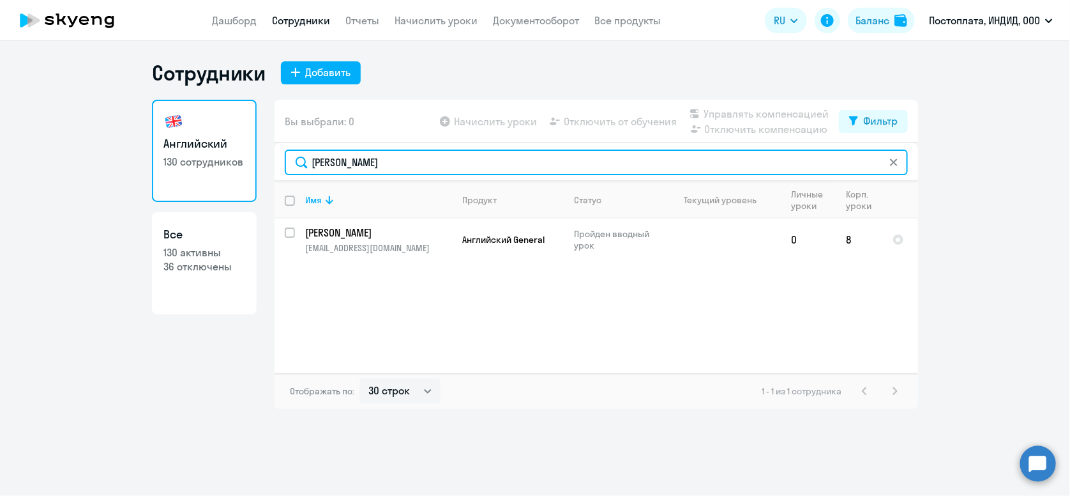
drag, startPoint x: 347, startPoint y: 160, endPoint x: 308, endPoint y: 161, distance: 39.0
click at [308, 161] on input "[PERSON_NAME]" at bounding box center [596, 162] width 623 height 26
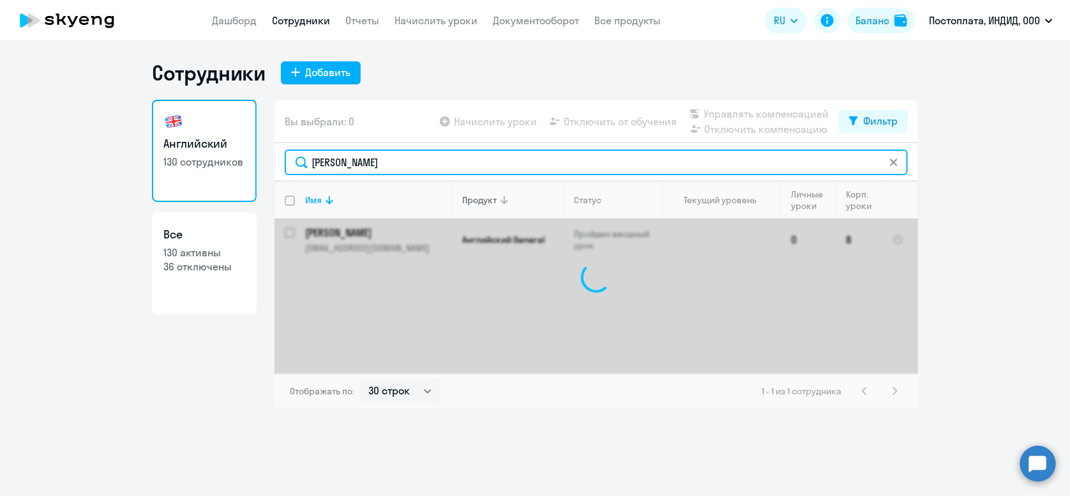
type input "[PERSON_NAME]"
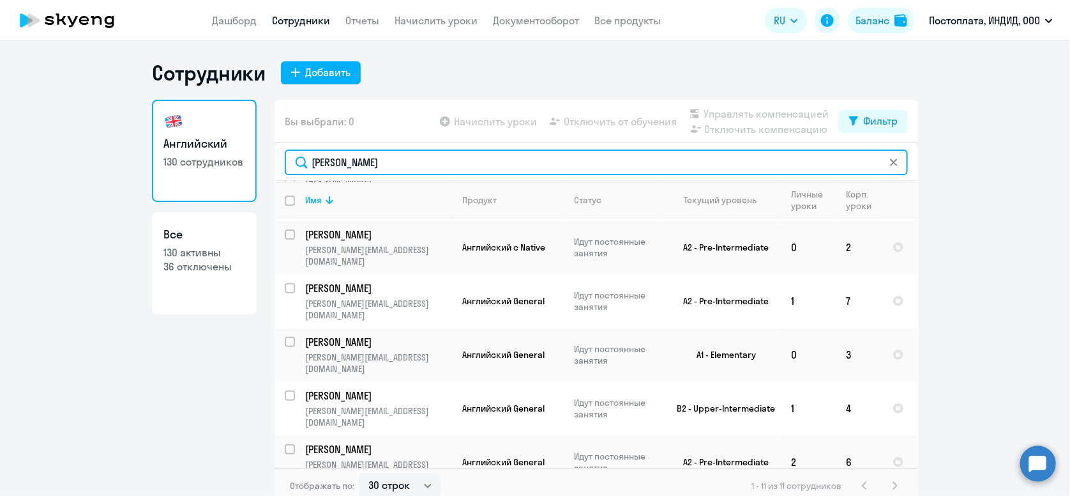
scroll to position [266, 0]
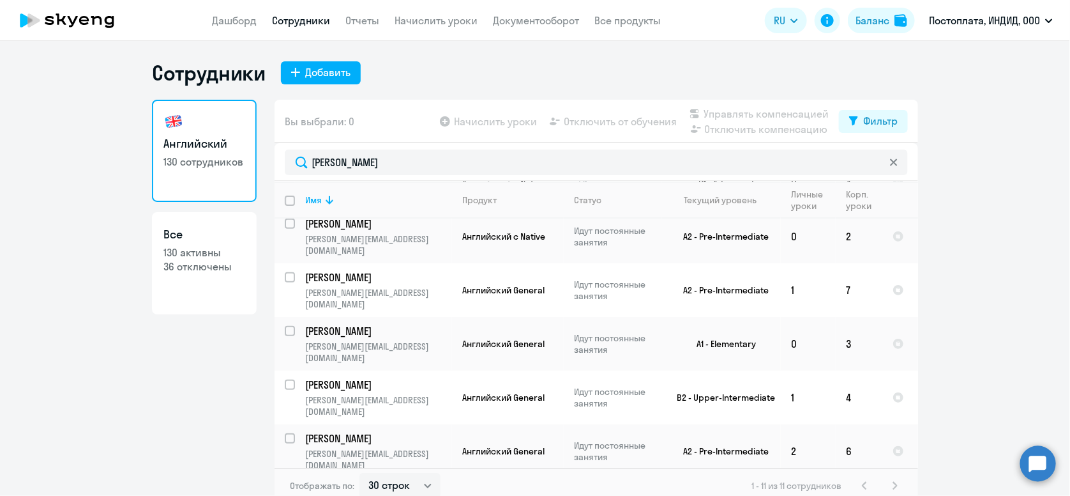
click at [416, 485] on p "[PERSON_NAME]" at bounding box center [377, 492] width 144 height 14
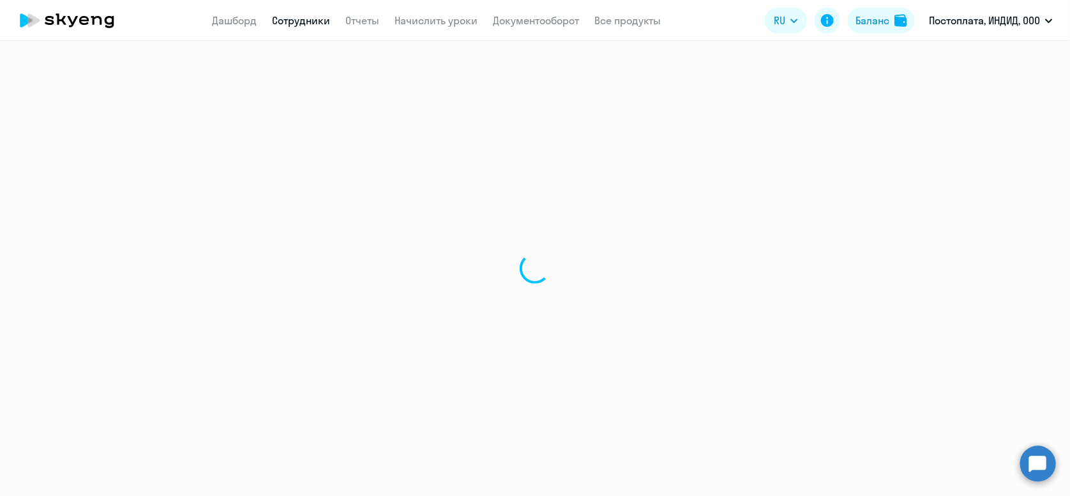
select select "english"
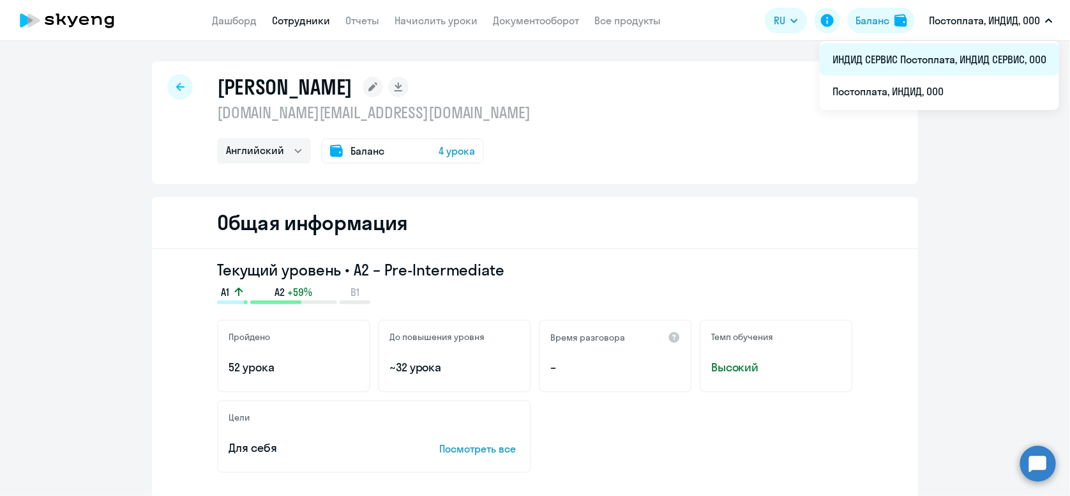
click at [943, 60] on li "ИНДИД СЕРВИС Постоплата, ИНДИД СЕРВИС, ООО" at bounding box center [939, 59] width 239 height 32
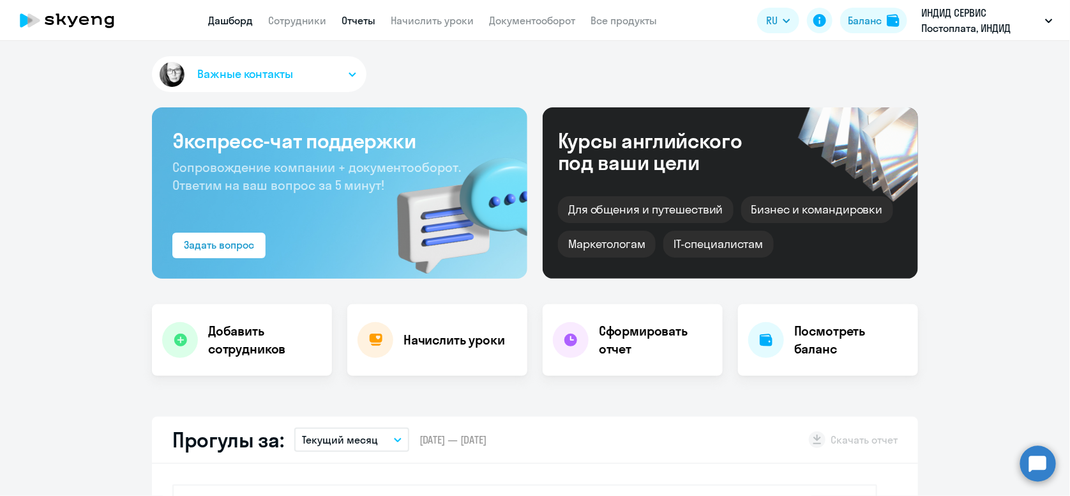
select select "30"
click at [369, 16] on link "Отчеты" at bounding box center [359, 20] width 34 height 13
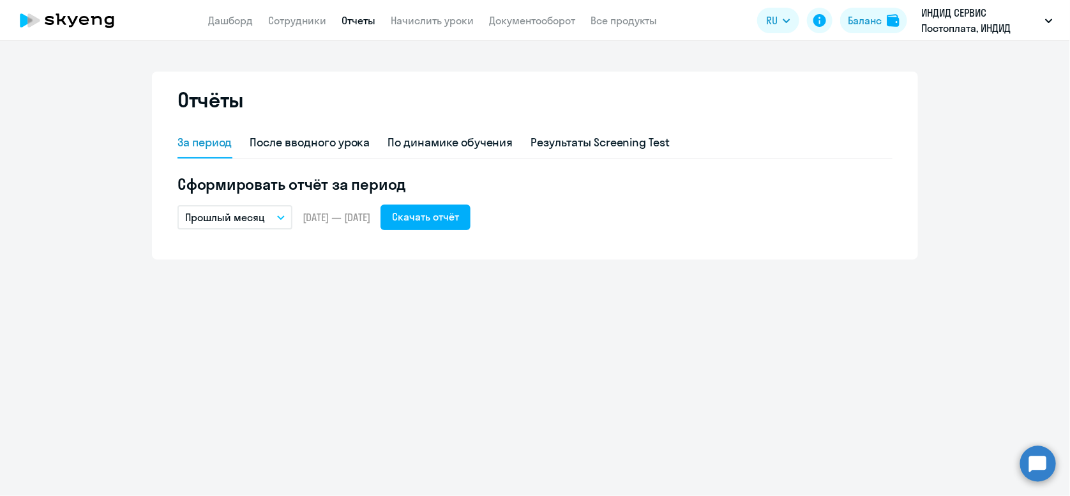
click at [273, 220] on button "Прошлый месяц" at bounding box center [235, 217] width 115 height 24
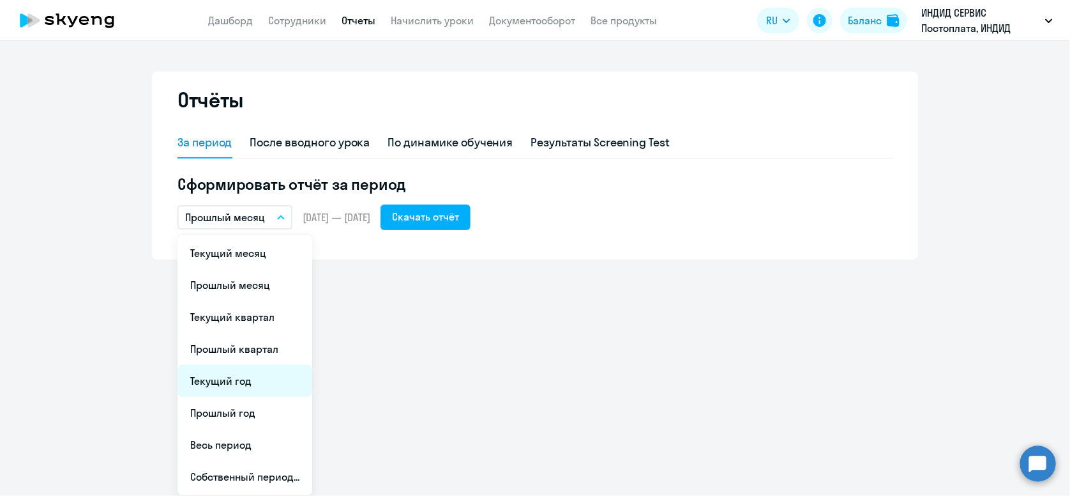
click at [262, 389] on li "Текущий год" at bounding box center [245, 381] width 135 height 32
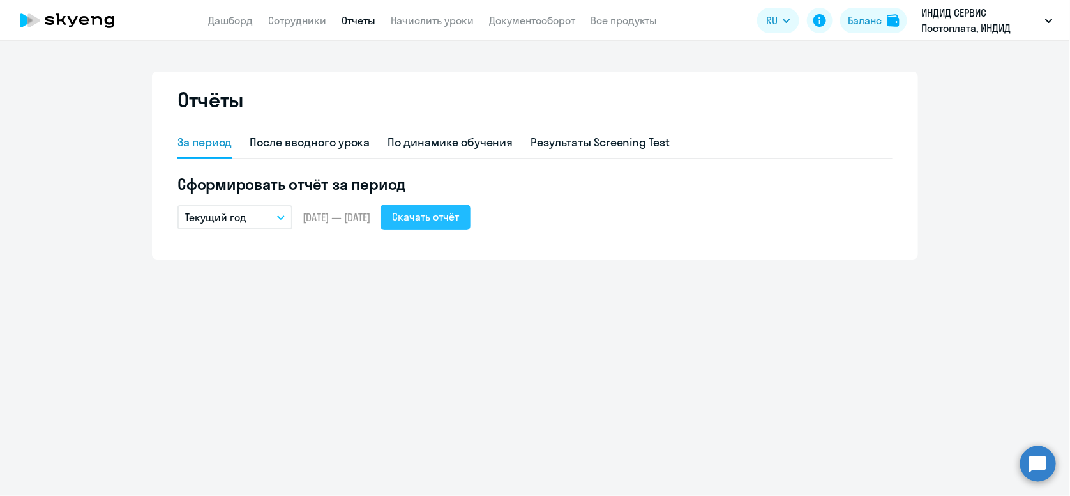
click at [459, 209] on div "Скачать отчёт" at bounding box center [425, 216] width 67 height 15
click at [312, 27] on app-menu-item-link "Сотрудники" at bounding box center [297, 21] width 58 height 16
click at [310, 25] on link "Сотрудники" at bounding box center [297, 20] width 58 height 13
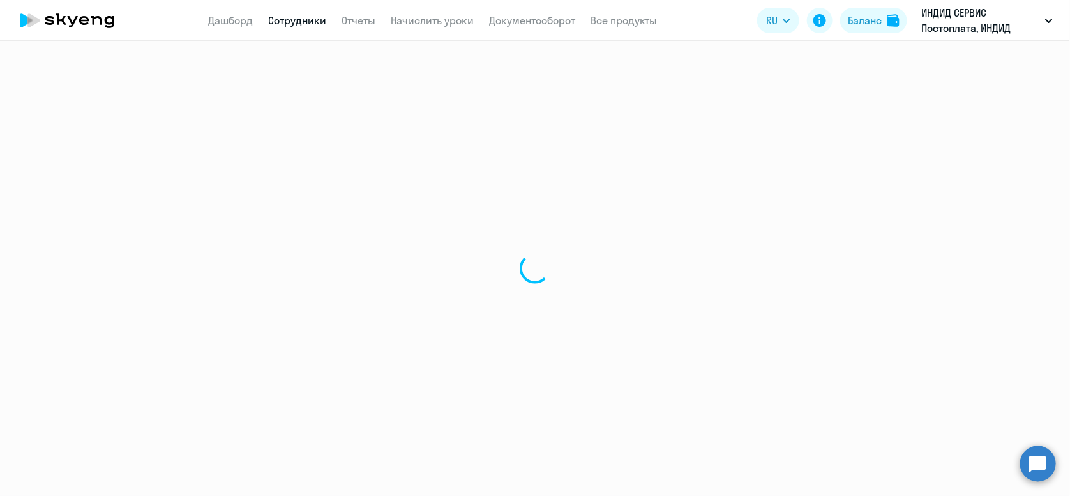
select select "30"
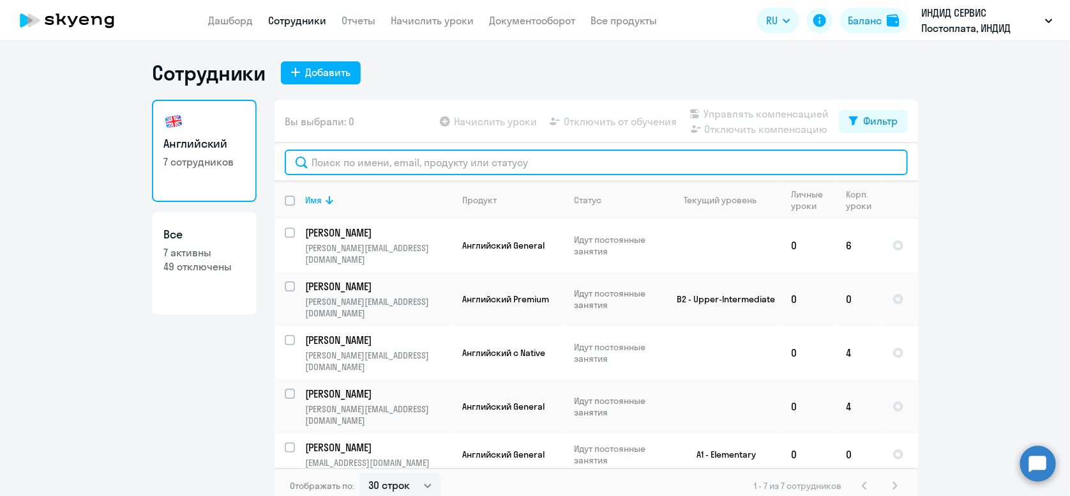
click at [368, 163] on input "text" at bounding box center [596, 162] width 623 height 26
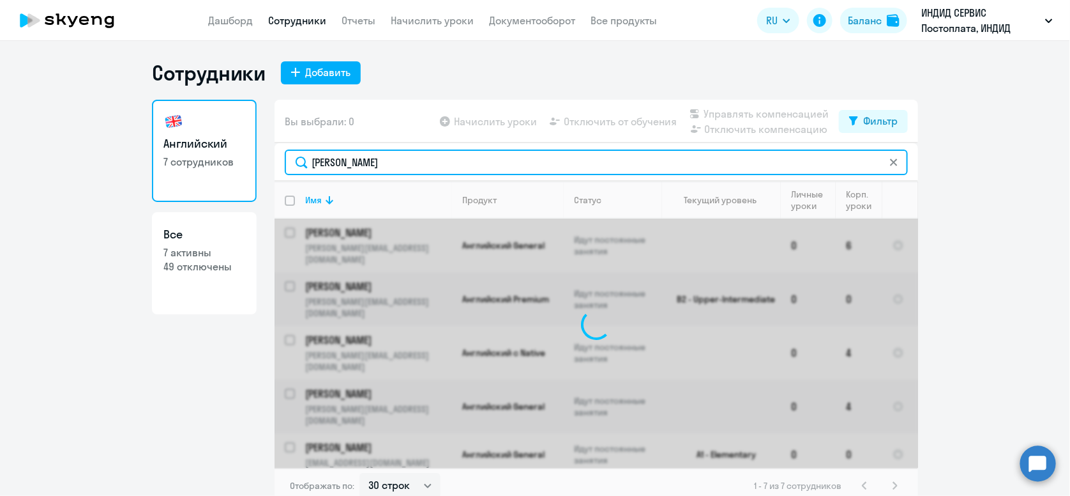
type input "[PERSON_NAME]"
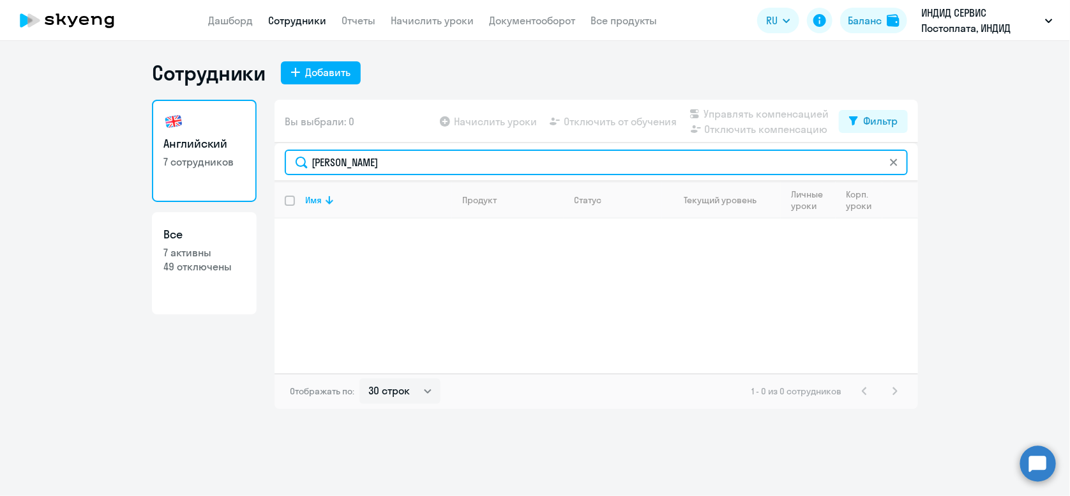
drag, startPoint x: 394, startPoint y: 166, endPoint x: 280, endPoint y: 171, distance: 114.4
click at [280, 171] on div "[PERSON_NAME]" at bounding box center [597, 162] width 644 height 38
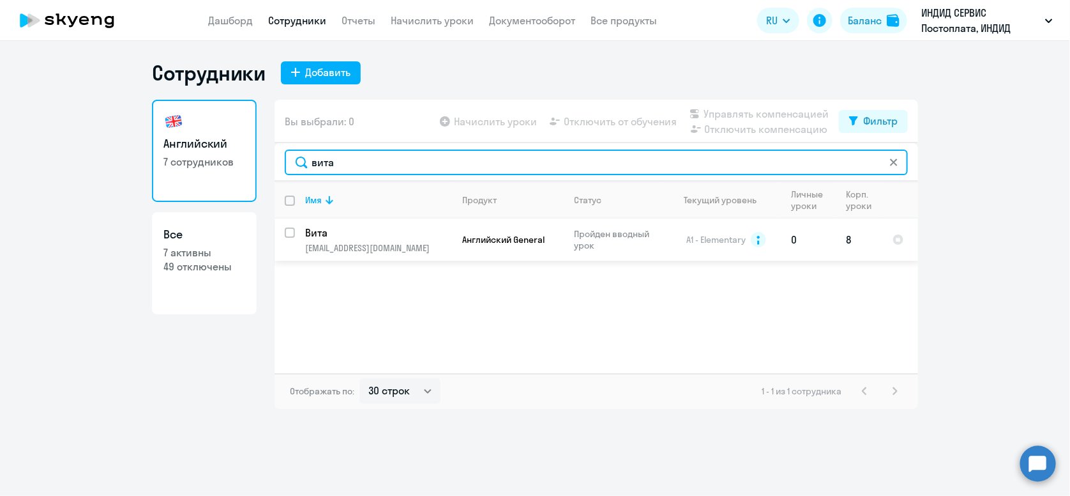
type input "вита"
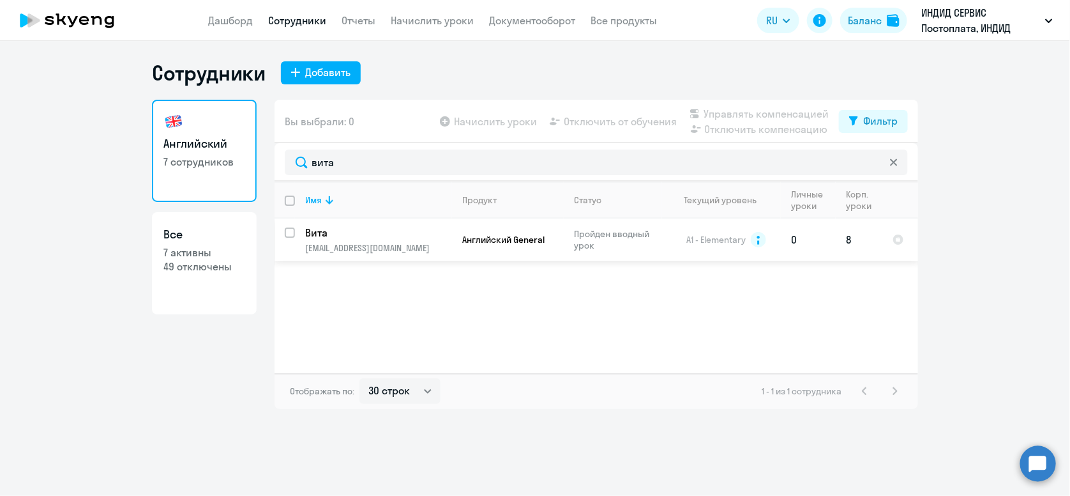
click at [287, 227] on input "select row 14486781" at bounding box center [298, 240] width 26 height 26
checkbox input "true"
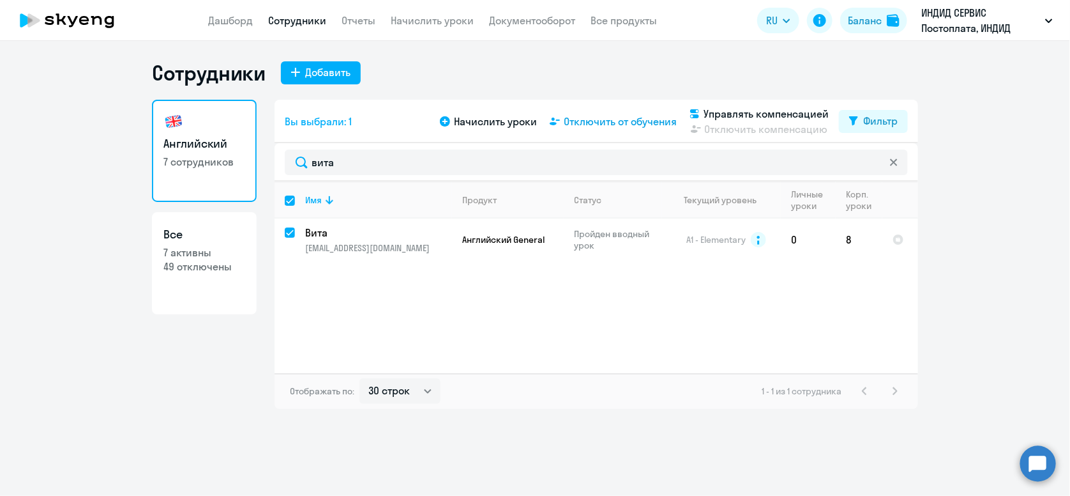
click at [661, 126] on span "Отключить от обучения" at bounding box center [620, 121] width 113 height 15
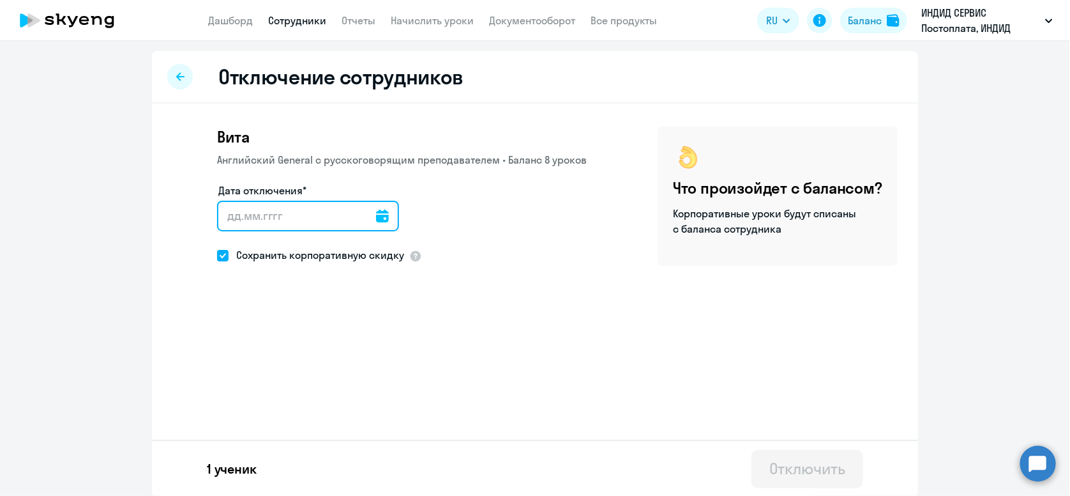
click at [297, 221] on input "Дата отключения*" at bounding box center [308, 216] width 182 height 31
click at [383, 214] on input "Дата отключения*" at bounding box center [308, 216] width 182 height 31
click at [376, 214] on icon at bounding box center [382, 215] width 13 height 13
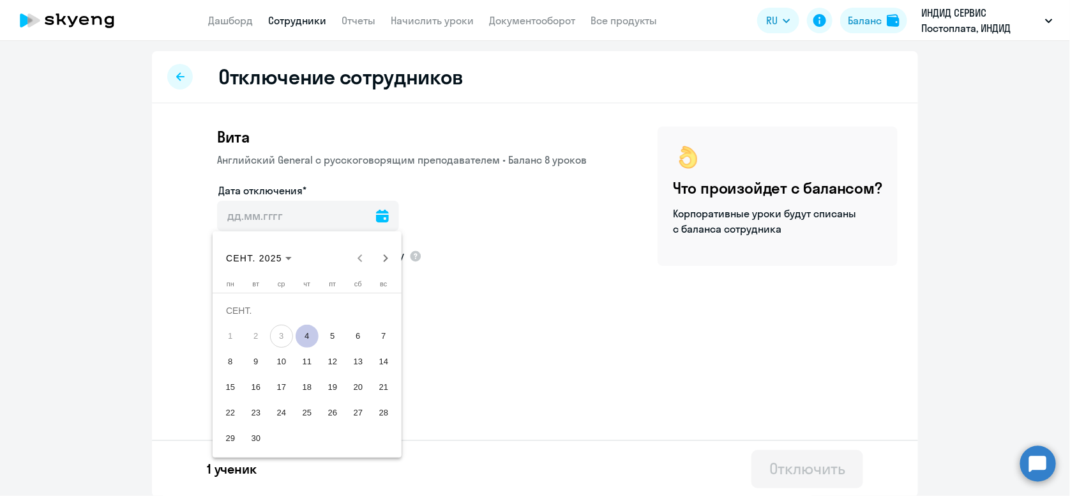
click at [310, 327] on span "4" at bounding box center [307, 335] width 23 height 23
type input "[DATE]"
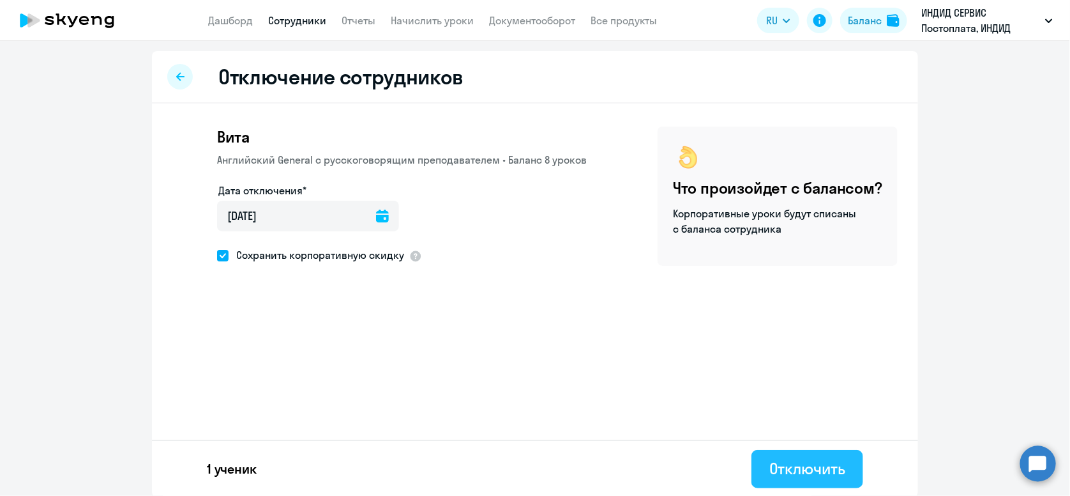
click at [821, 461] on div "Отключить" at bounding box center [808, 468] width 76 height 20
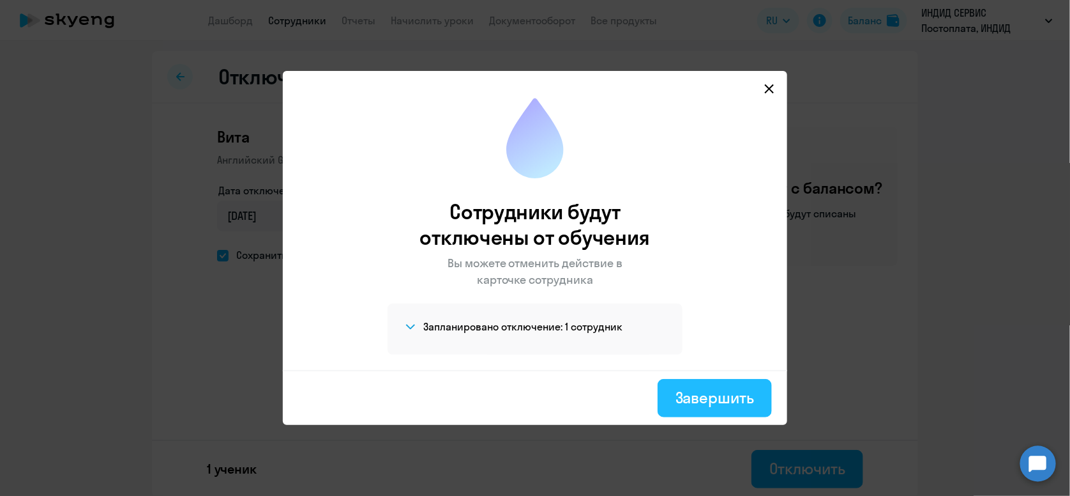
click at [761, 386] on button "Завершить" at bounding box center [715, 398] width 114 height 38
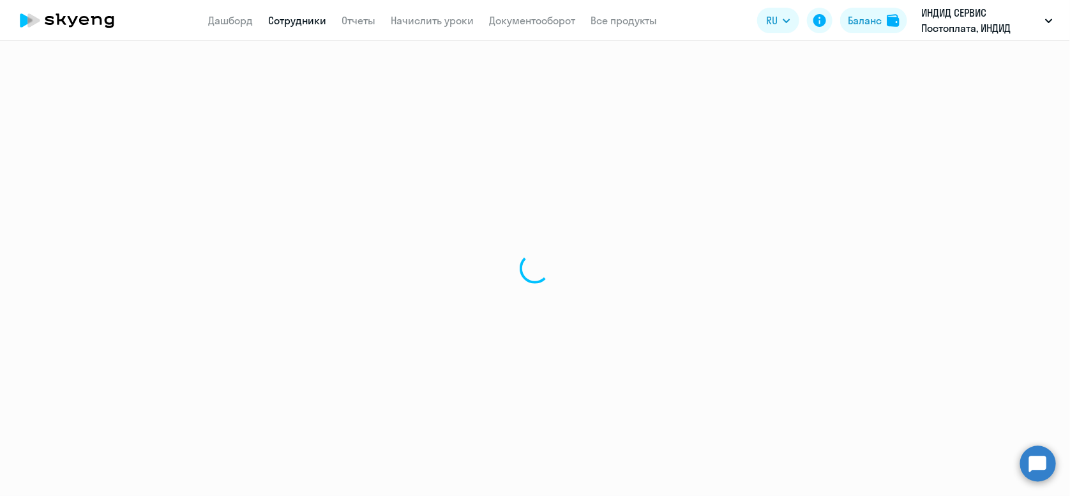
select select "30"
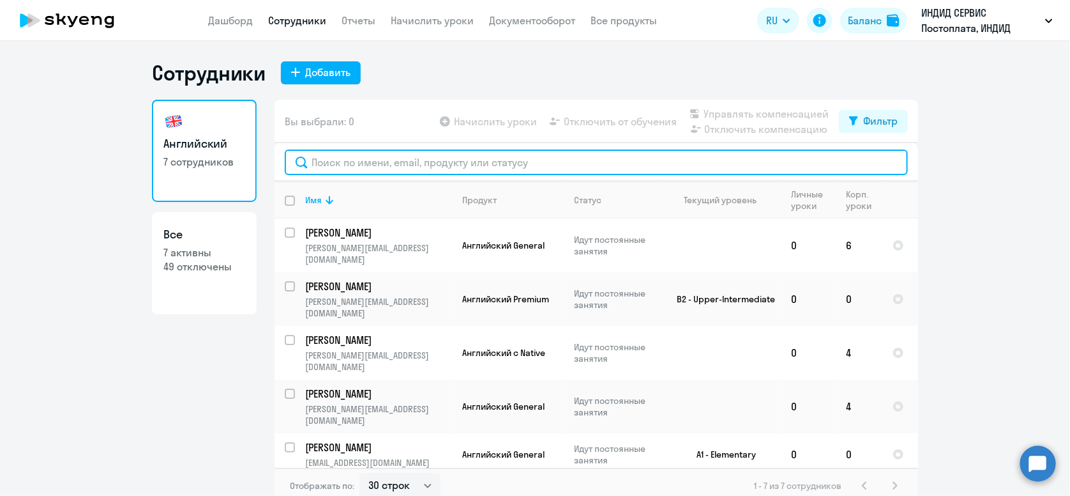
click at [416, 172] on input "text" at bounding box center [596, 162] width 623 height 26
click at [461, 160] on input "text" at bounding box center [596, 162] width 623 height 26
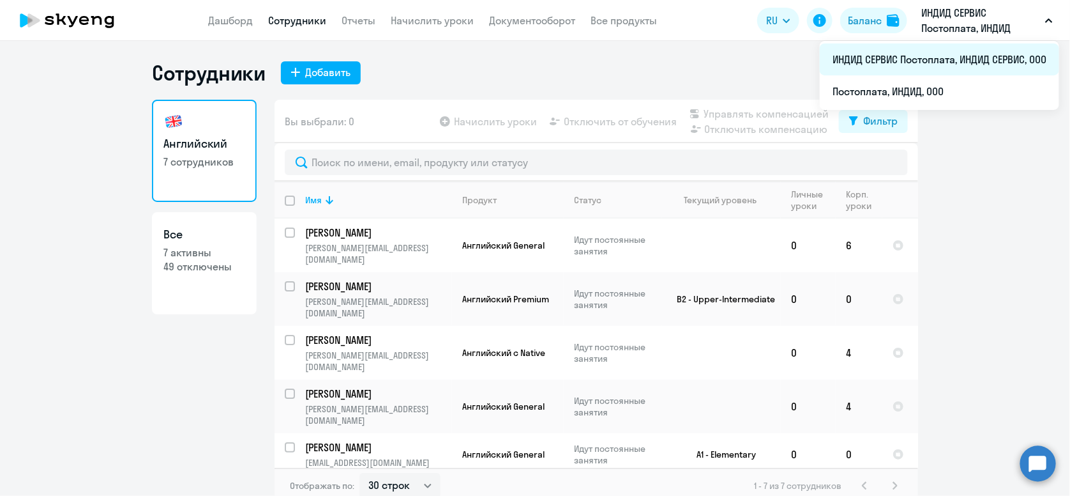
click at [925, 63] on li "ИНДИД СЕРВИС Постоплата, ИНДИД СЕРВИС, ООО" at bounding box center [939, 59] width 239 height 32
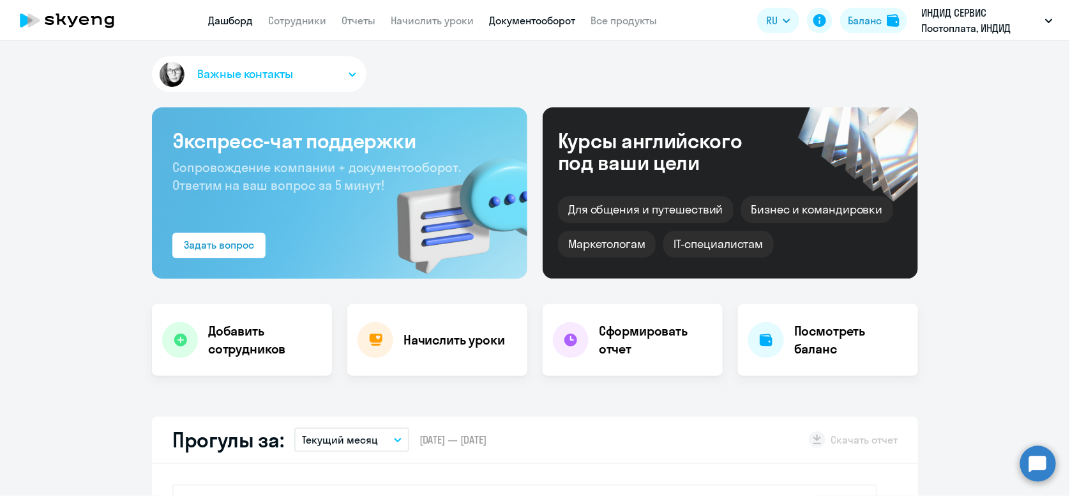
click at [503, 20] on link "Документооборот" at bounding box center [532, 20] width 86 height 13
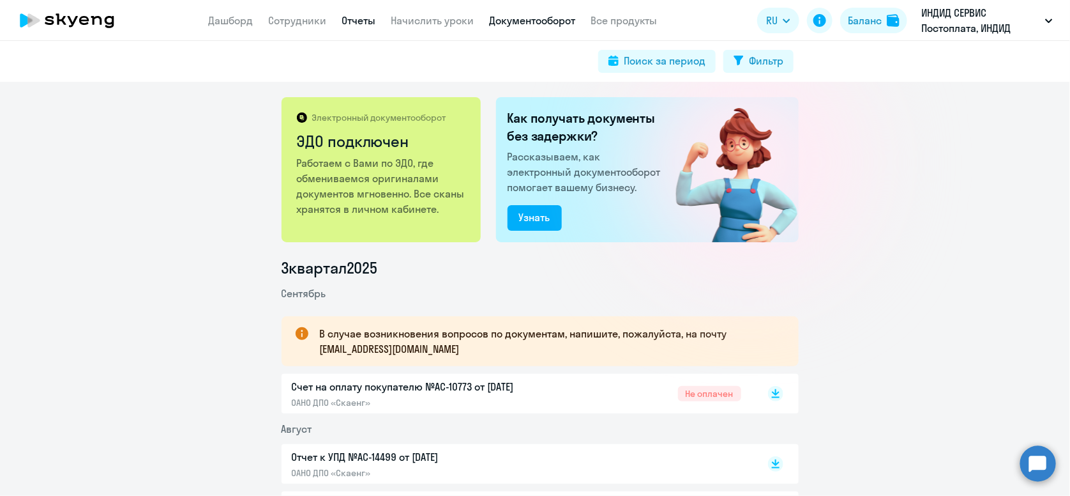
click at [348, 21] on link "Отчеты" at bounding box center [359, 20] width 34 height 13
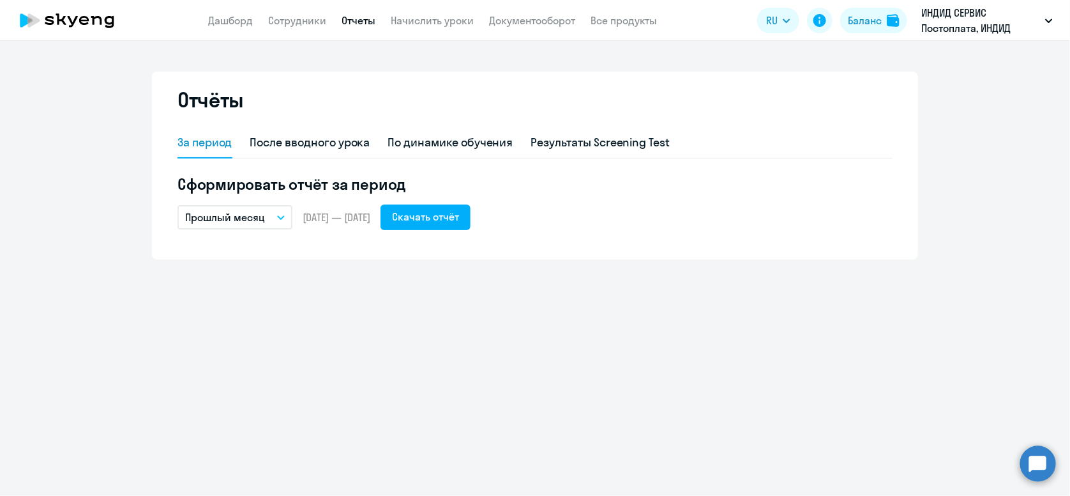
click at [243, 220] on p "Прошлый месяц" at bounding box center [225, 216] width 80 height 15
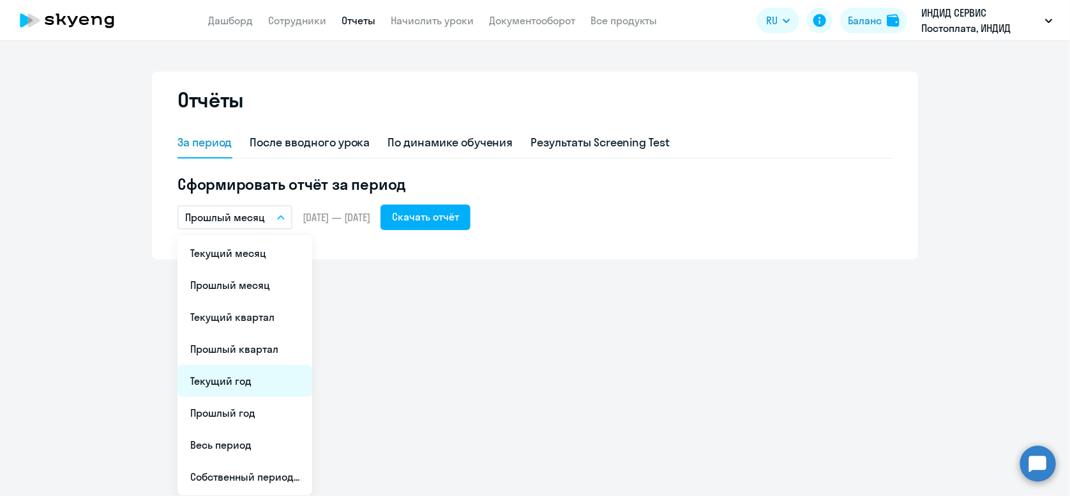
click at [270, 390] on li "Текущий год" at bounding box center [245, 381] width 135 height 32
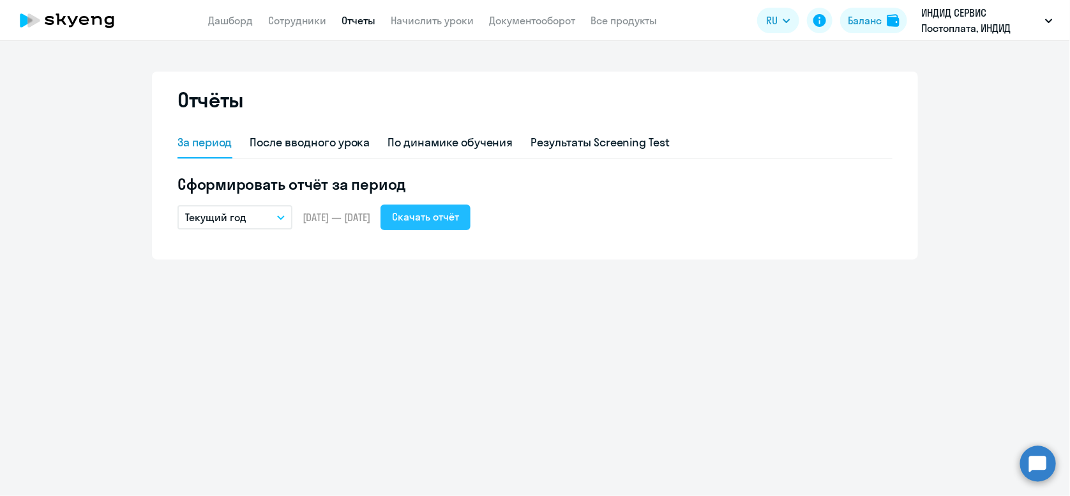
click at [444, 206] on button "Скачать отчёт" at bounding box center [426, 217] width 90 height 26
click at [543, 23] on link "Документооборот" at bounding box center [532, 20] width 86 height 13
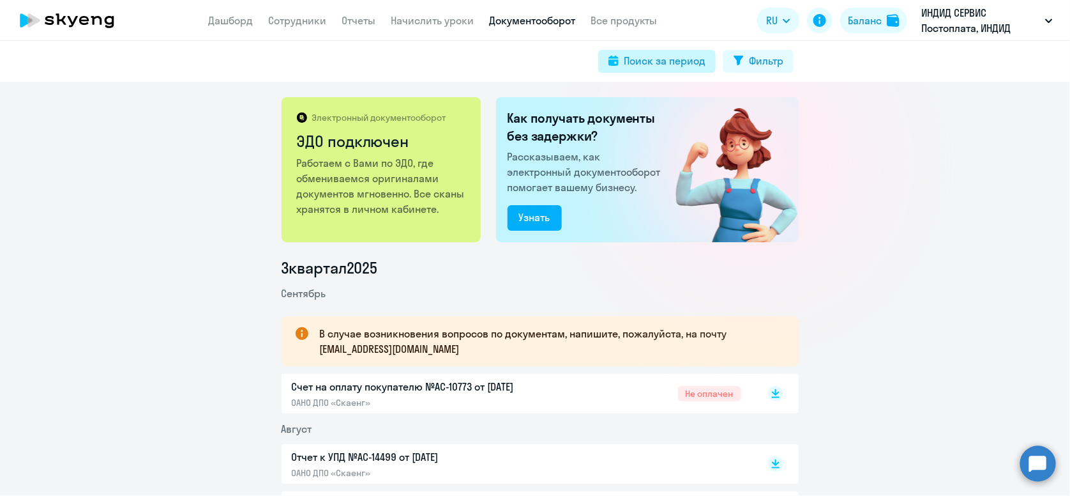
click at [676, 71] on button "Поиск за период" at bounding box center [657, 61] width 118 height 23
select select "all"
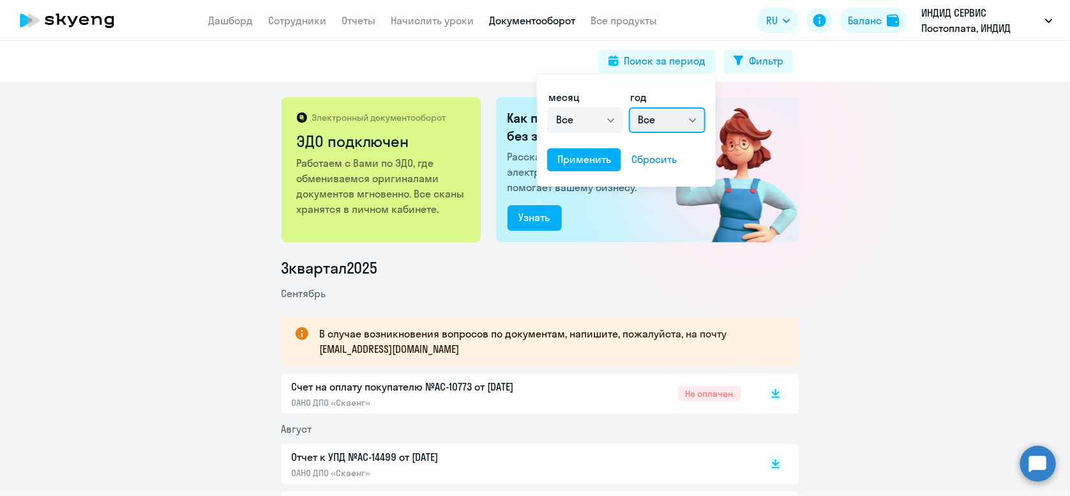
click at [637, 119] on select "Все 2025 2024 2023 2022 2021 2020 2019 2018 2017 2016" at bounding box center [667, 120] width 77 height 26
select select "2025"
click at [629, 107] on select "Все 2025 2024 2023 2022 2021 2020 2019 2018 2017 2016" at bounding box center [667, 120] width 77 height 26
click at [573, 162] on div "Применить" at bounding box center [585, 158] width 54 height 15
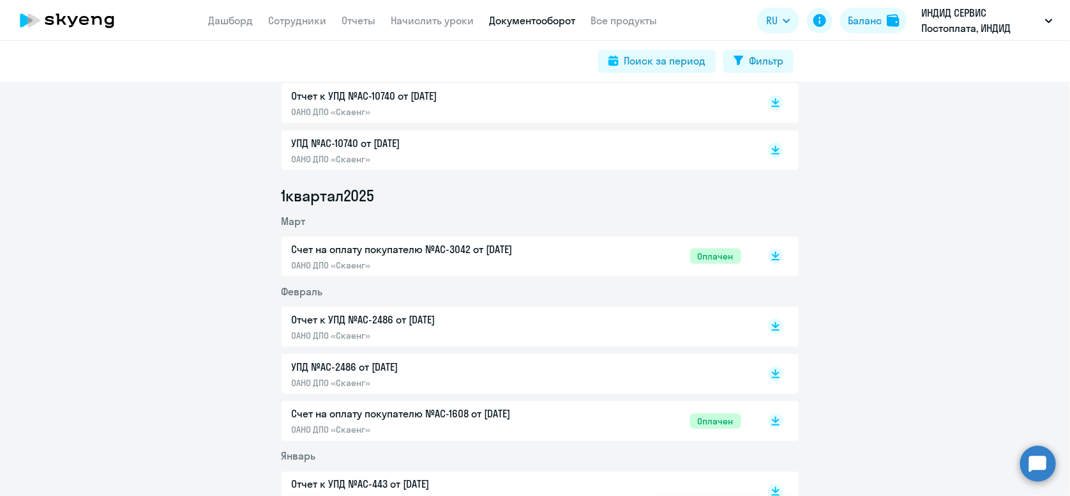
scroll to position [899, 0]
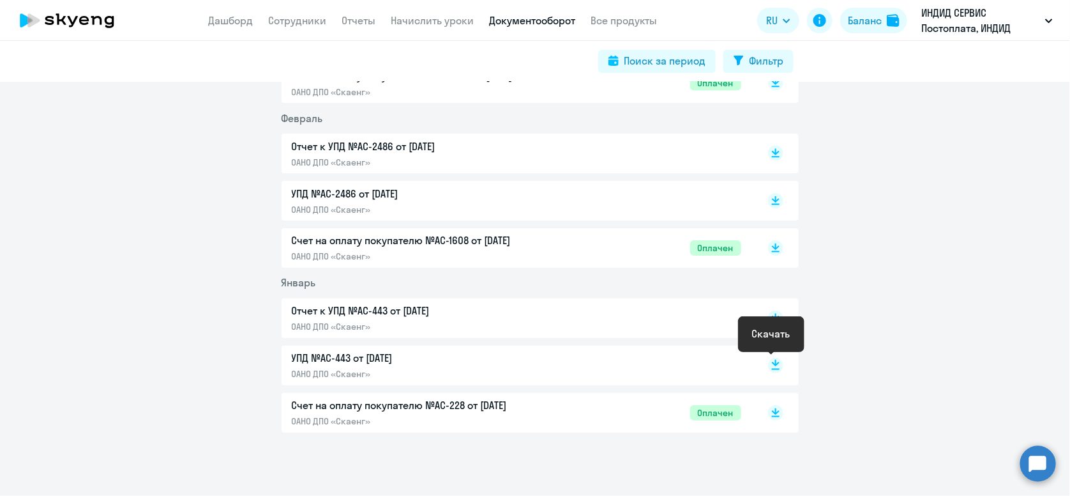
click at [771, 372] on rect at bounding box center [775, 365] width 15 height 15
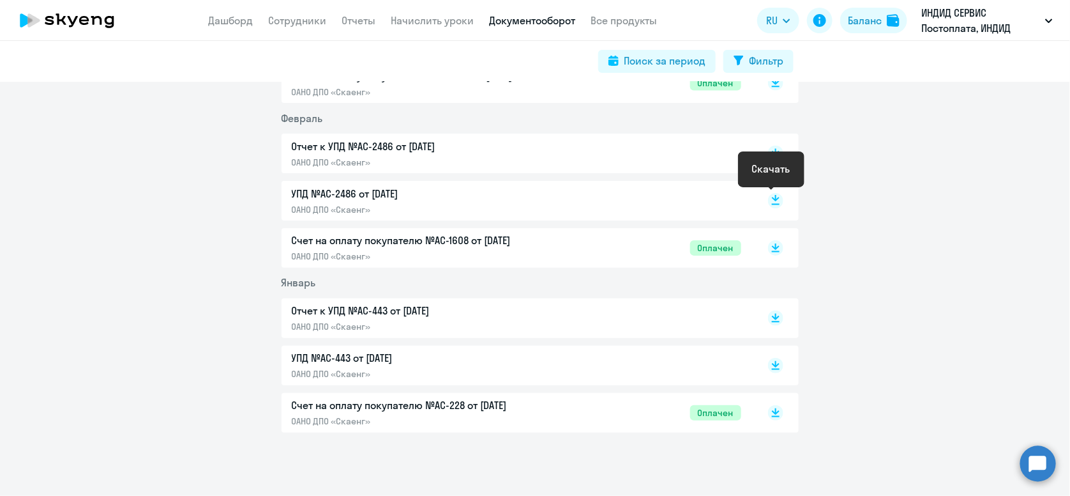
click at [771, 202] on rect at bounding box center [775, 200] width 15 height 15
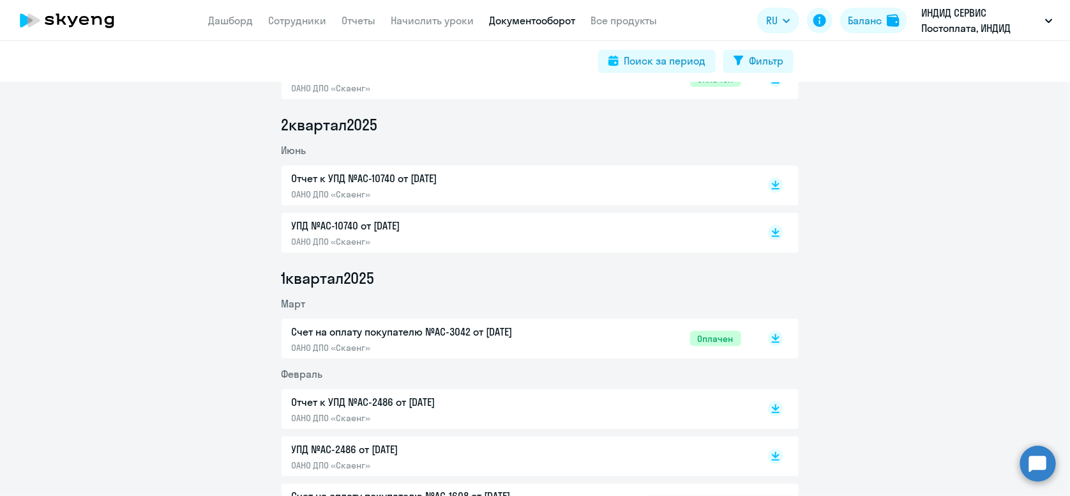
scroll to position [580, 0]
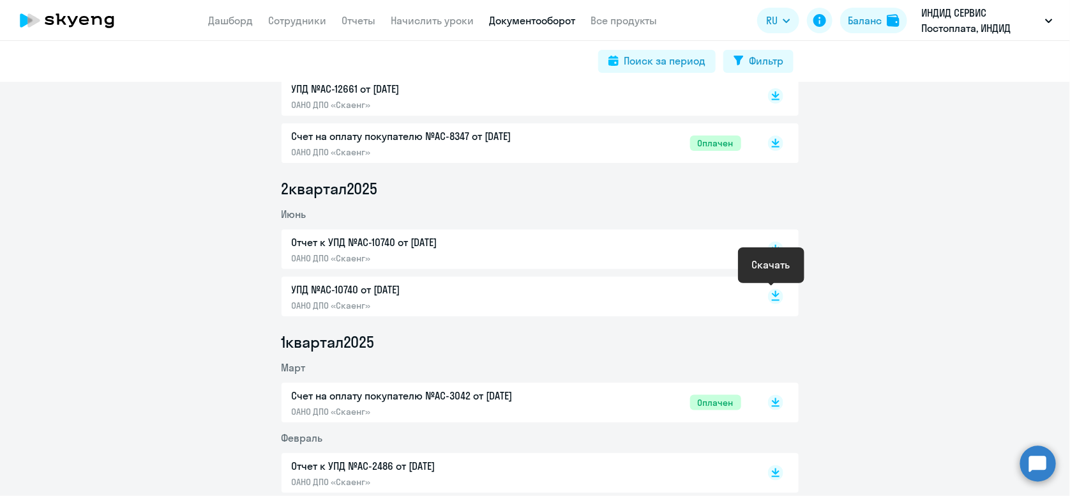
click at [774, 294] on rect at bounding box center [775, 296] width 15 height 15
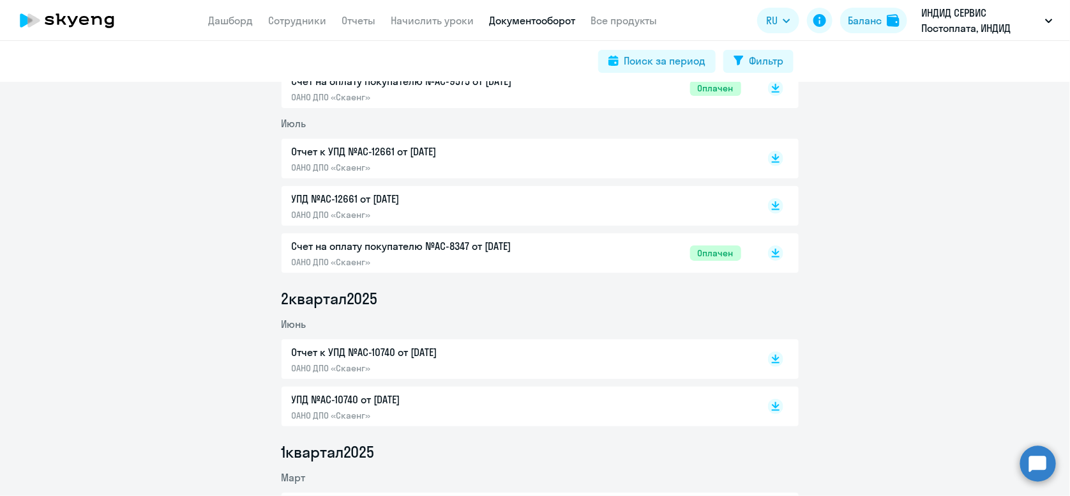
scroll to position [388, 0]
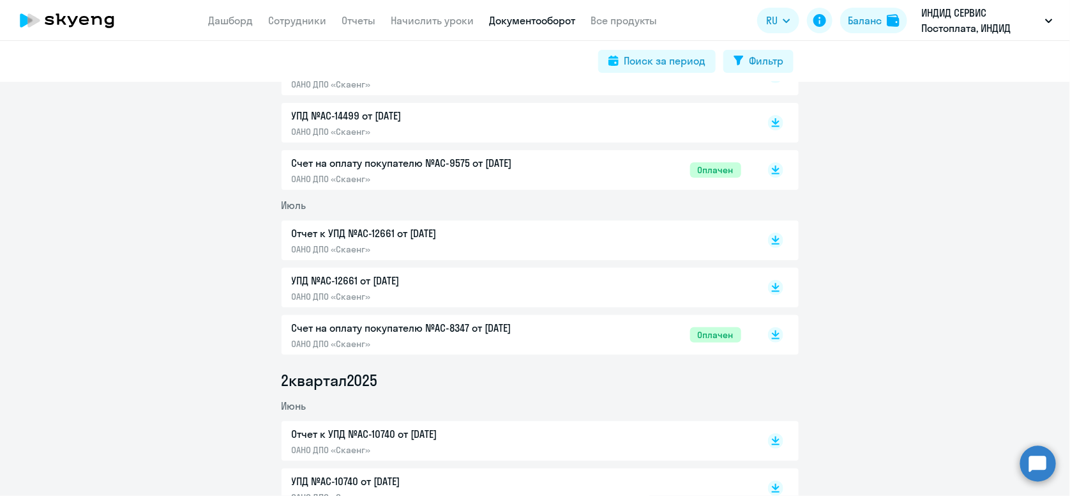
click at [779, 285] on div "УПД №AC-12661 от [DATE] ОАНО ДПО «Скаенг»" at bounding box center [540, 288] width 517 height 40
click at [772, 285] on icon at bounding box center [776, 285] width 8 height 6
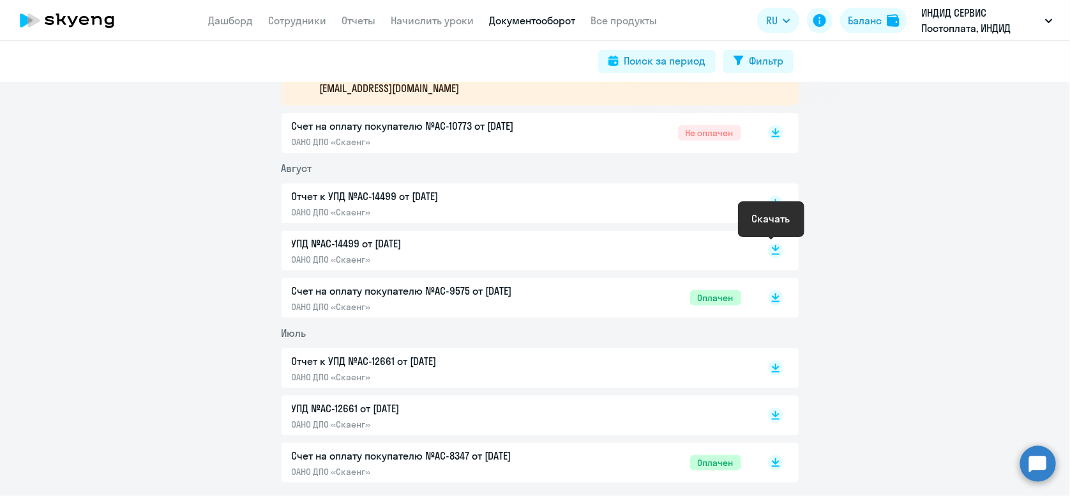
click at [772, 247] on icon at bounding box center [776, 248] width 8 height 6
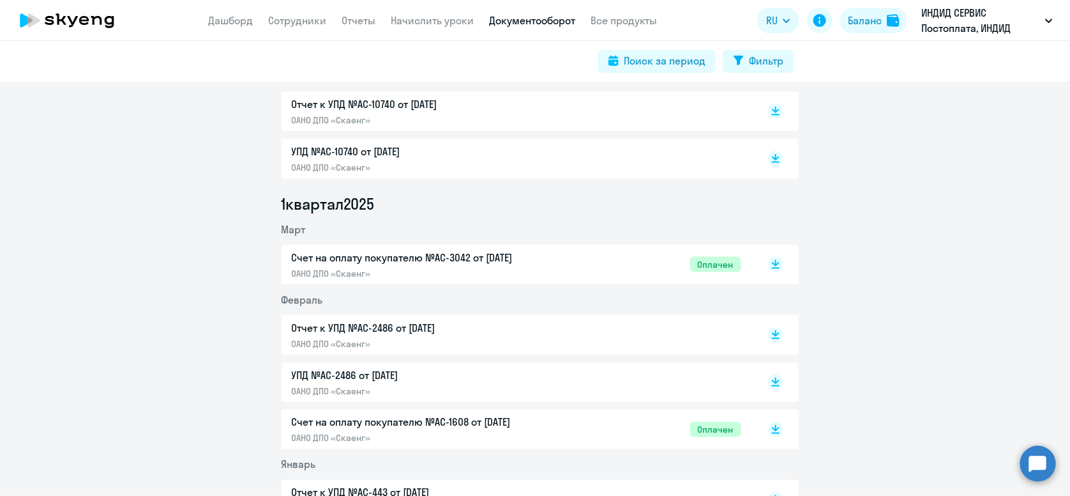
scroll to position [899, 0]
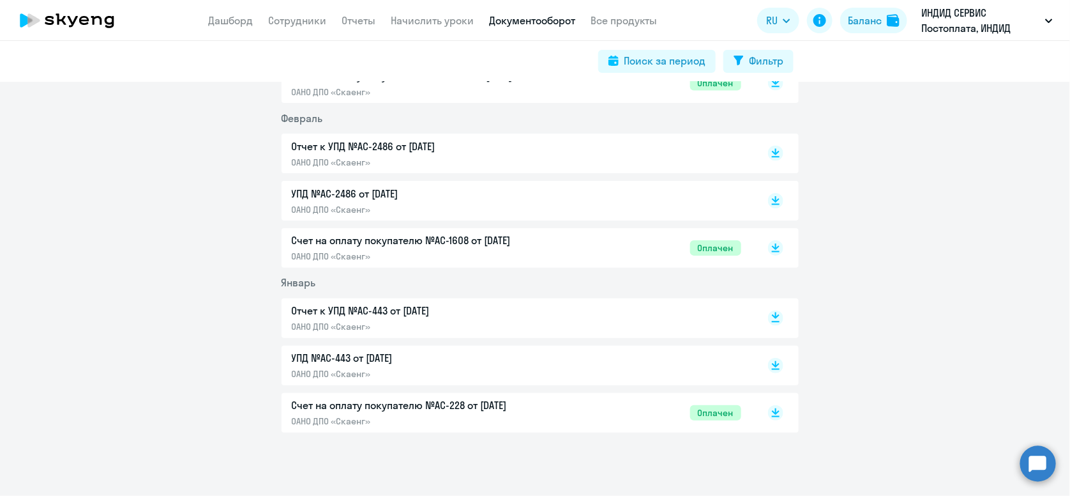
click at [770, 314] on rect at bounding box center [775, 317] width 15 height 15
click at [772, 156] on icon at bounding box center [776, 156] width 8 height 1
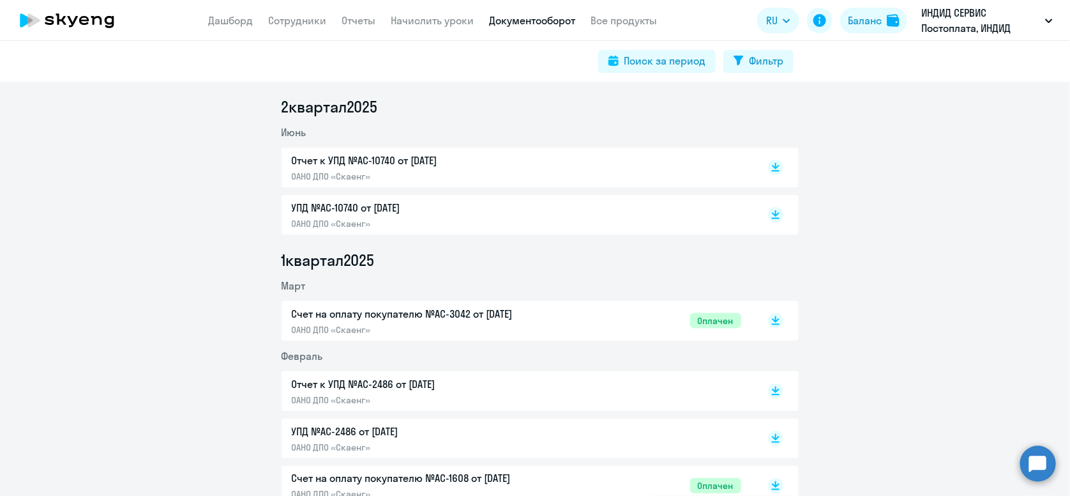
scroll to position [580, 0]
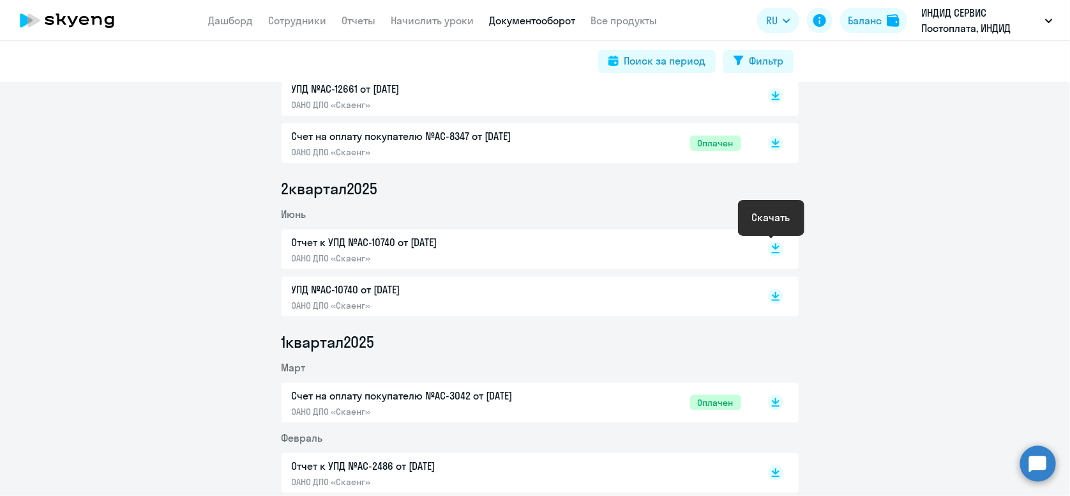
click at [770, 241] on rect at bounding box center [775, 248] width 15 height 15
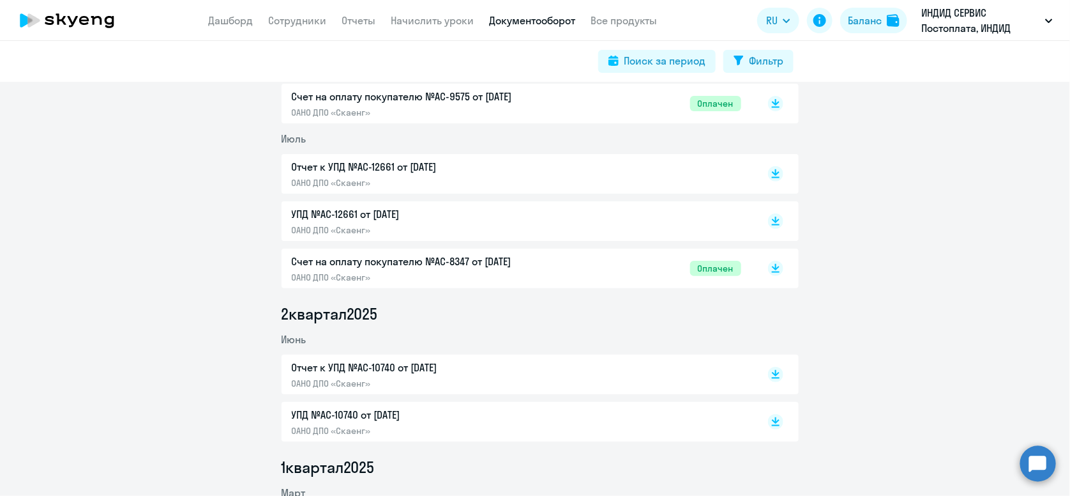
scroll to position [452, 0]
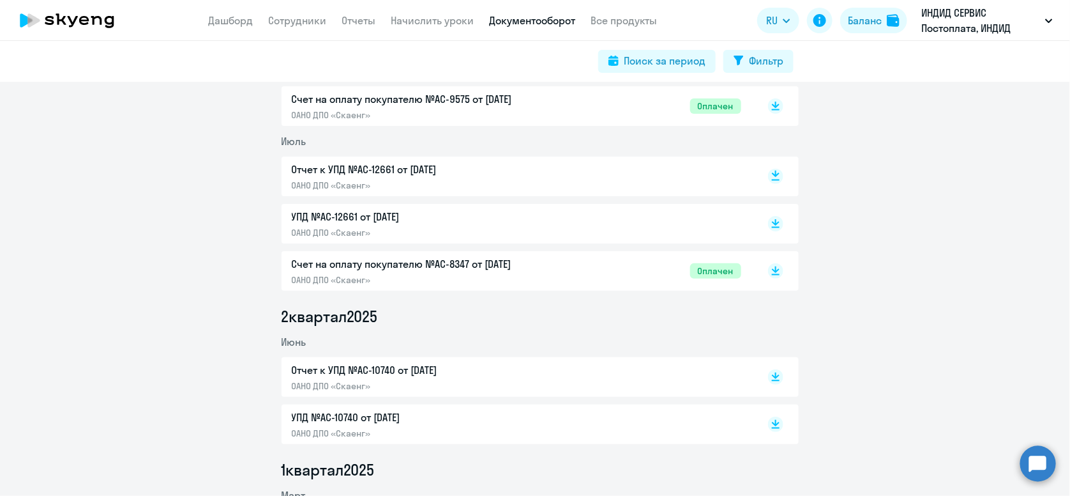
click at [768, 173] on rect at bounding box center [775, 176] width 15 height 15
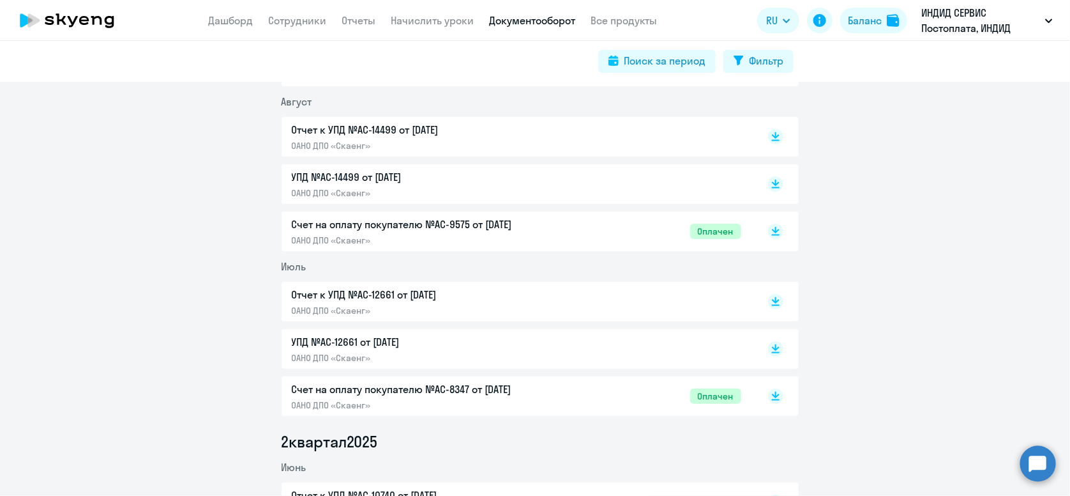
scroll to position [324, 0]
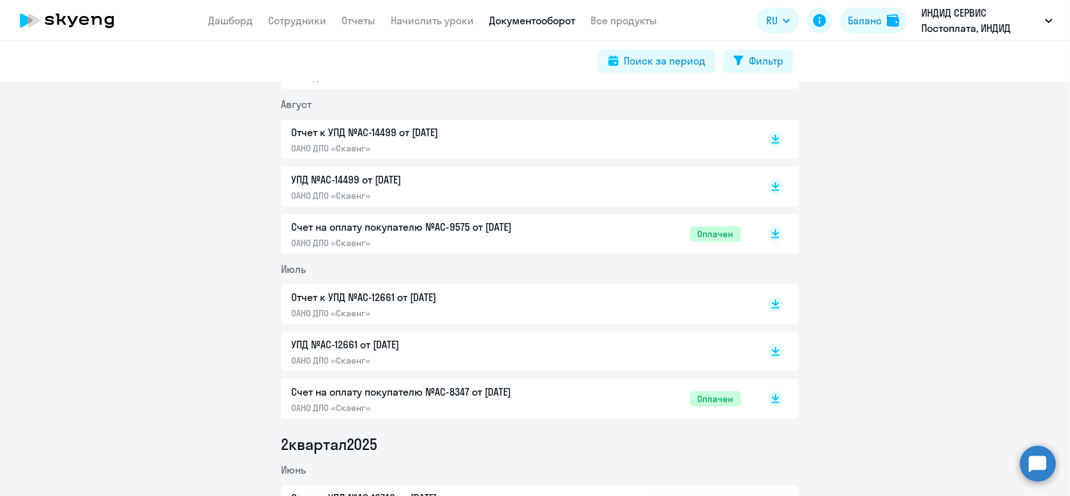
click at [762, 137] on div at bounding box center [762, 139] width 42 height 29
click at [768, 137] on icon at bounding box center [775, 139] width 15 height 15
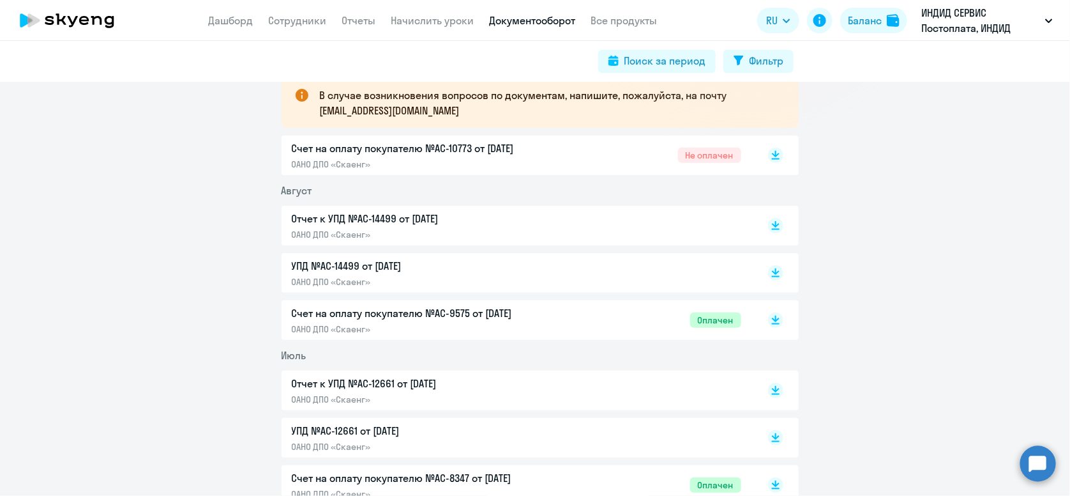
scroll to position [133, 0]
